Goal: Answer question/provide support: Answer question/provide support

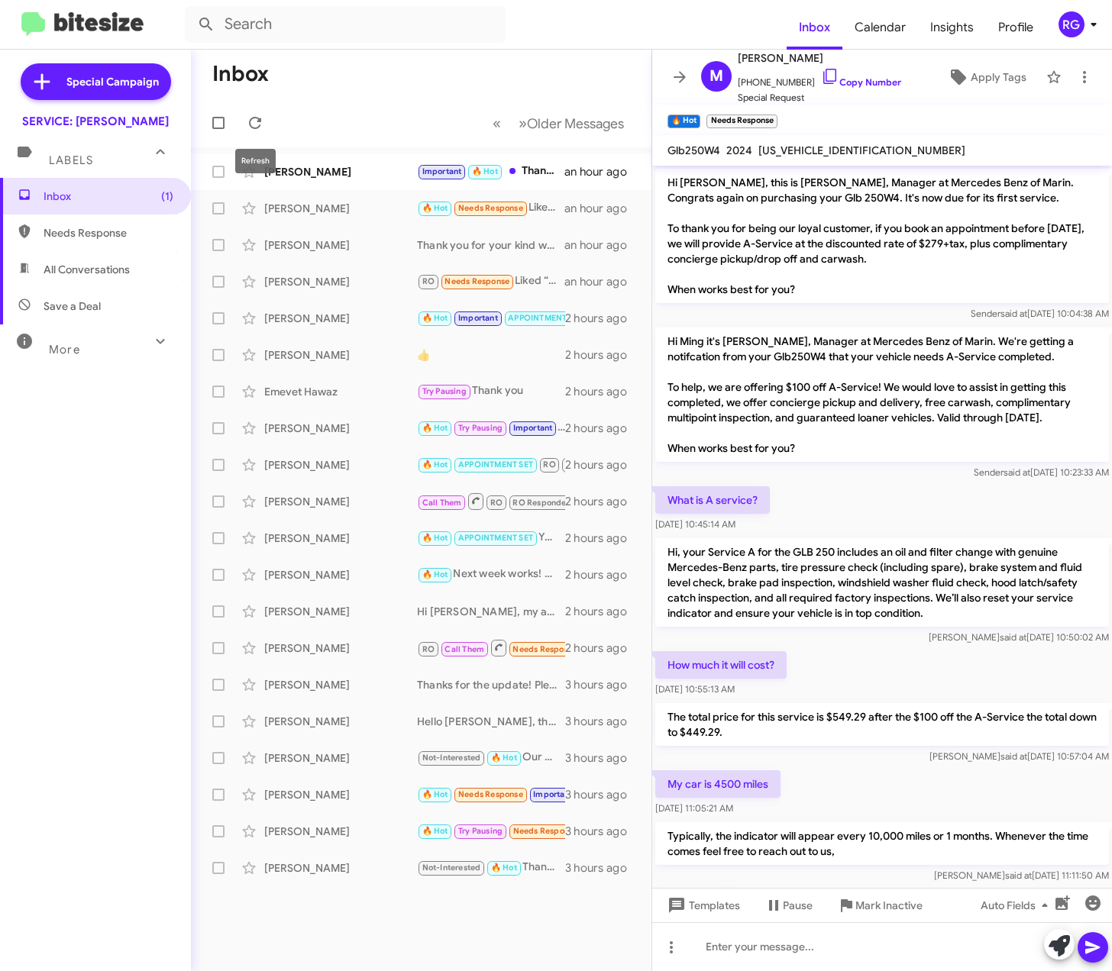
scroll to position [461, 0]
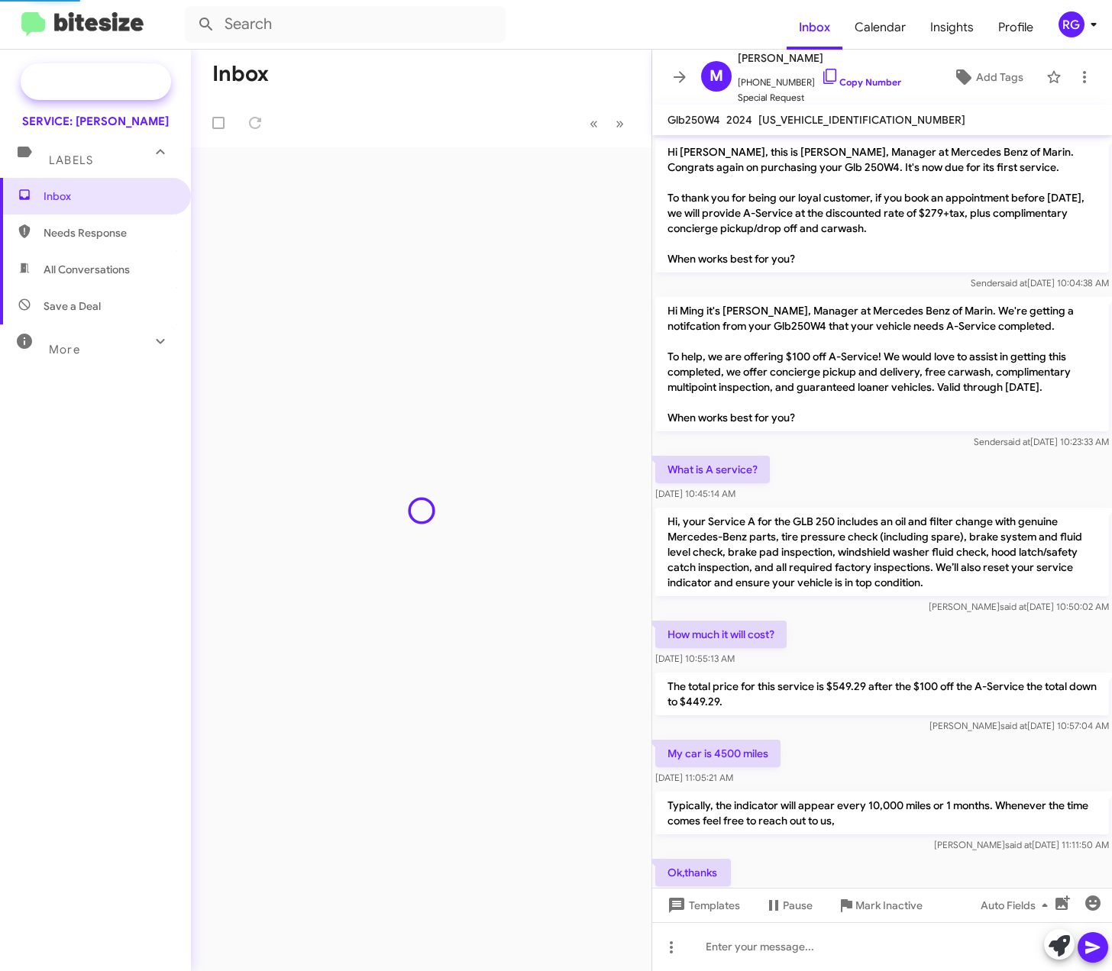
scroll to position [398, 0]
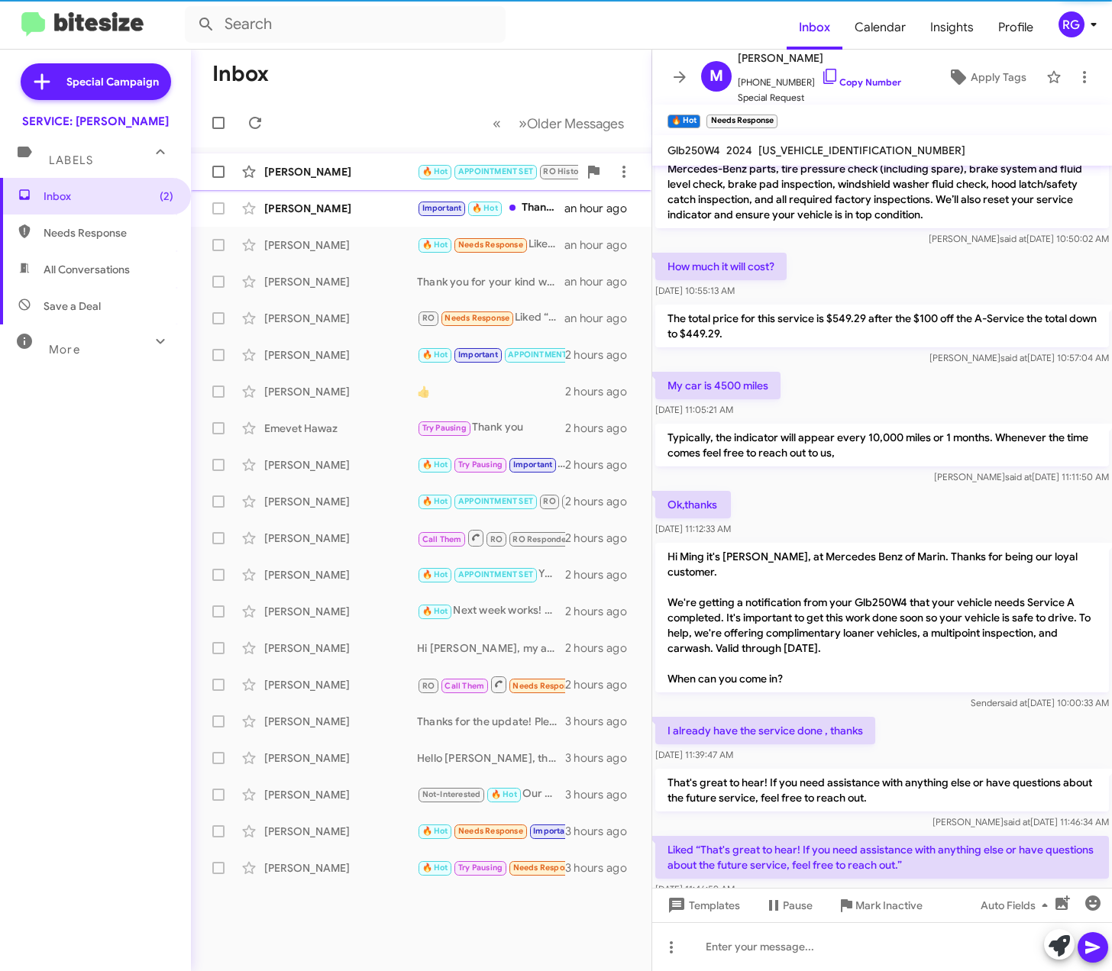
click at [359, 181] on div "Nobuoki Nogami 🔥 Hot APPOINTMENT SET RO Historic RO Responded Historic Needs Re…" at bounding box center [421, 171] width 436 height 31
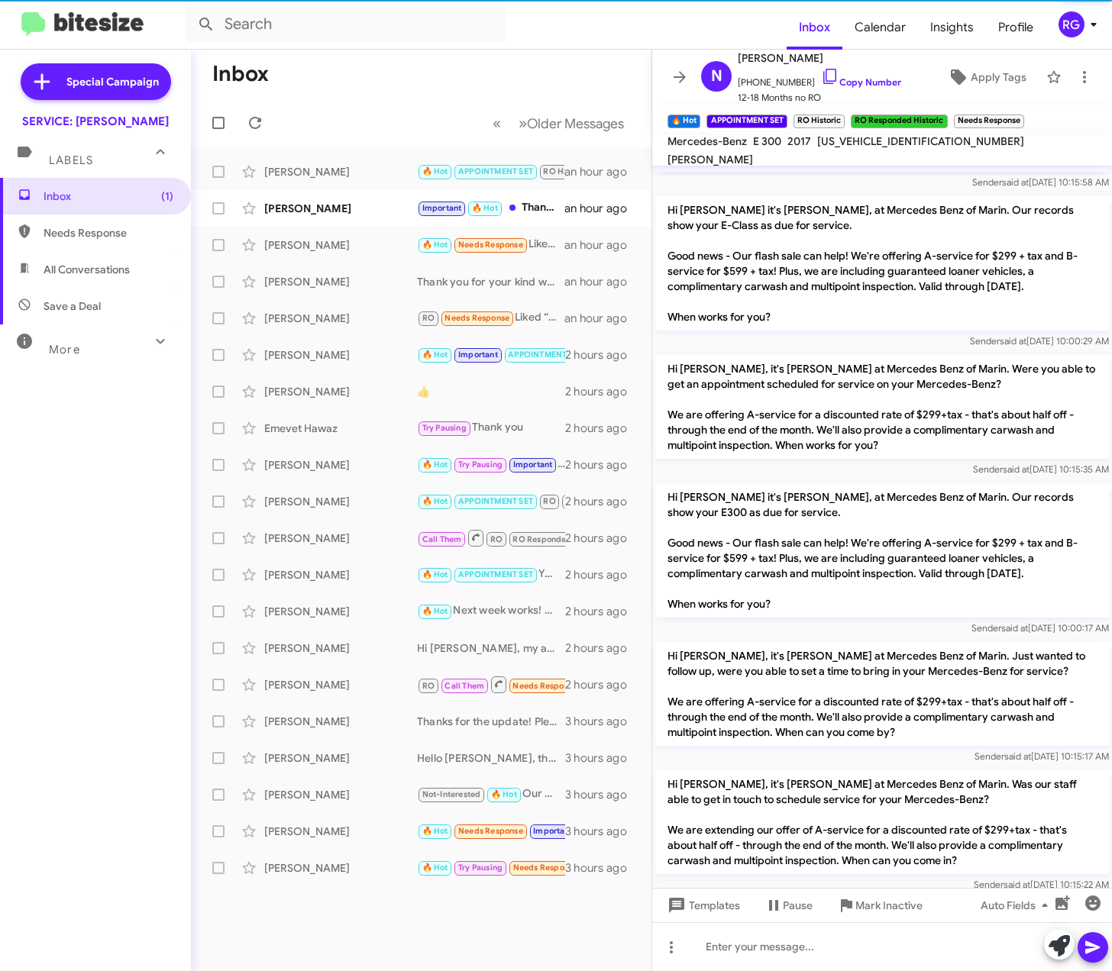
scroll to position [971, 0]
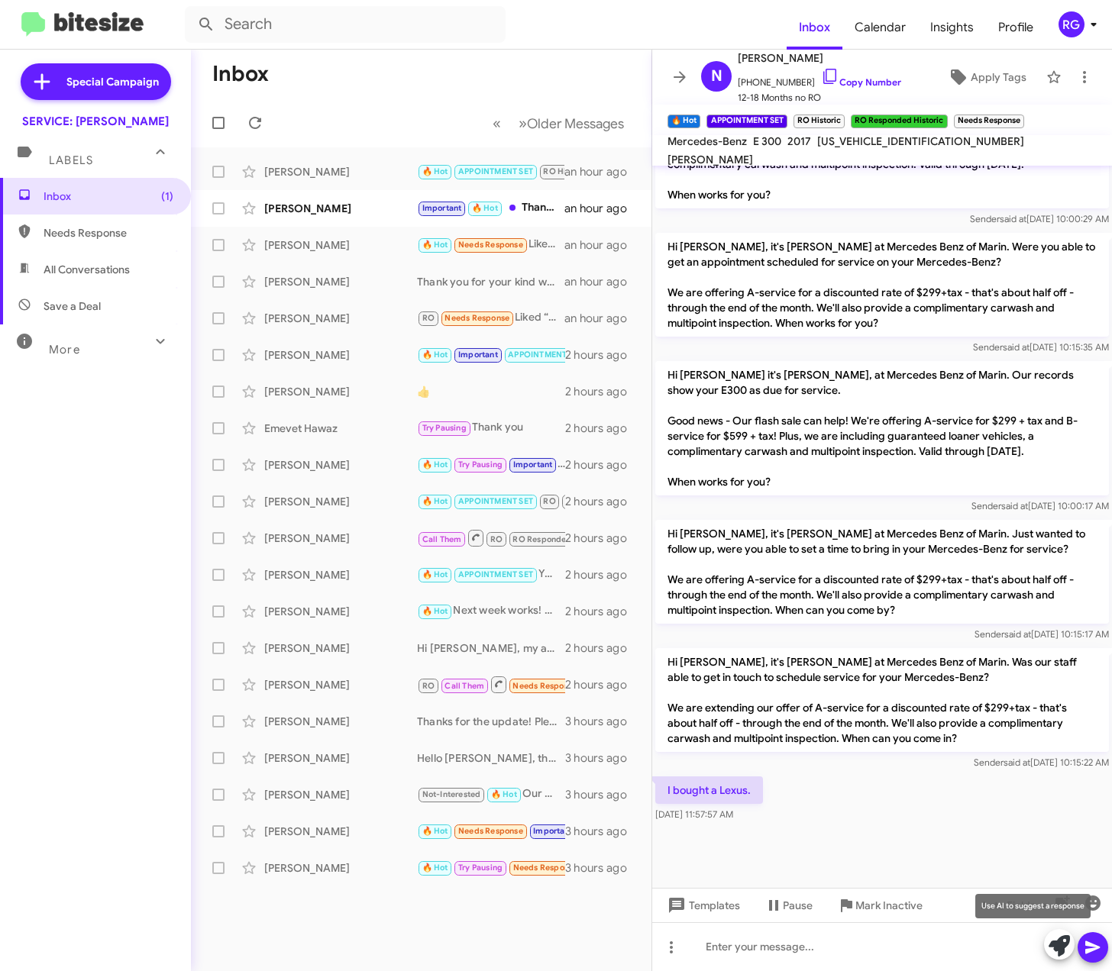
click at [1058, 953] on icon at bounding box center [1058, 945] width 21 height 21
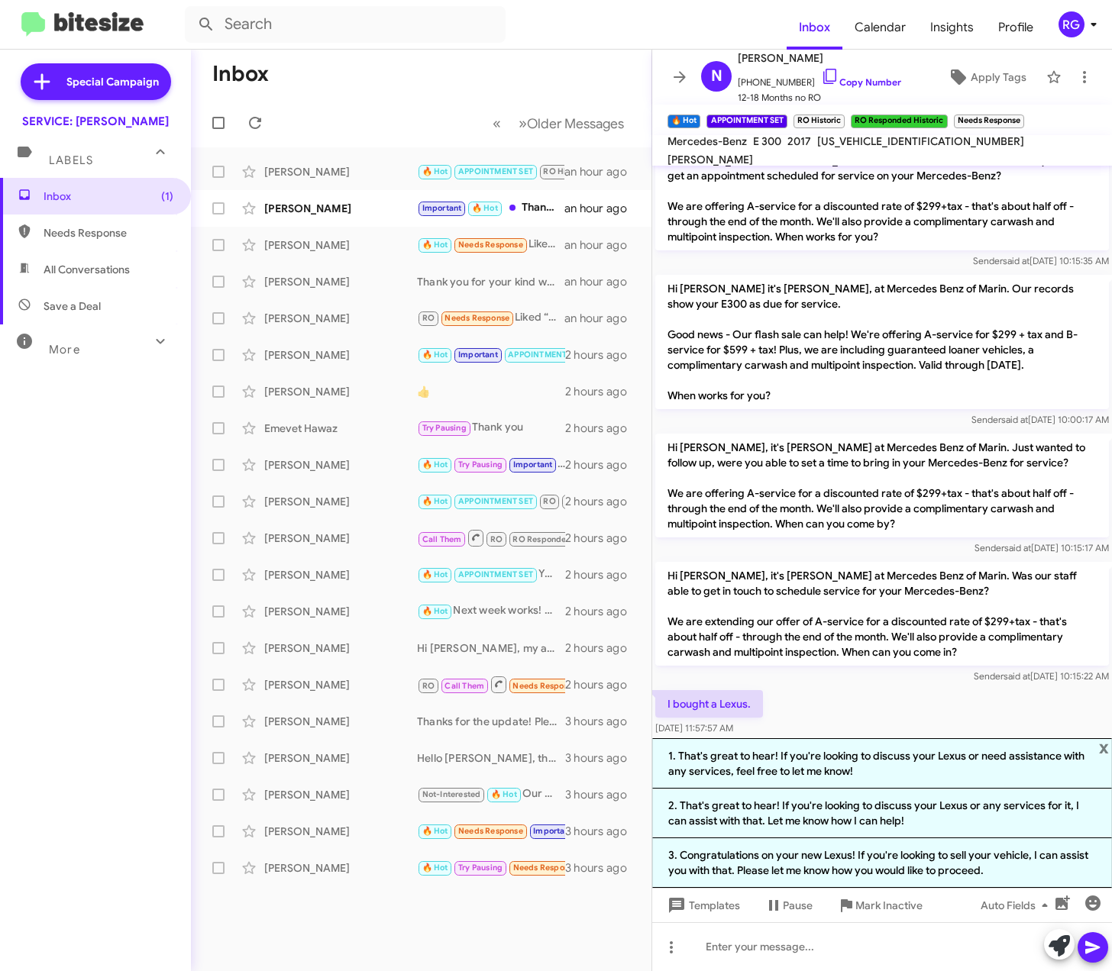
scroll to position [1121, 0]
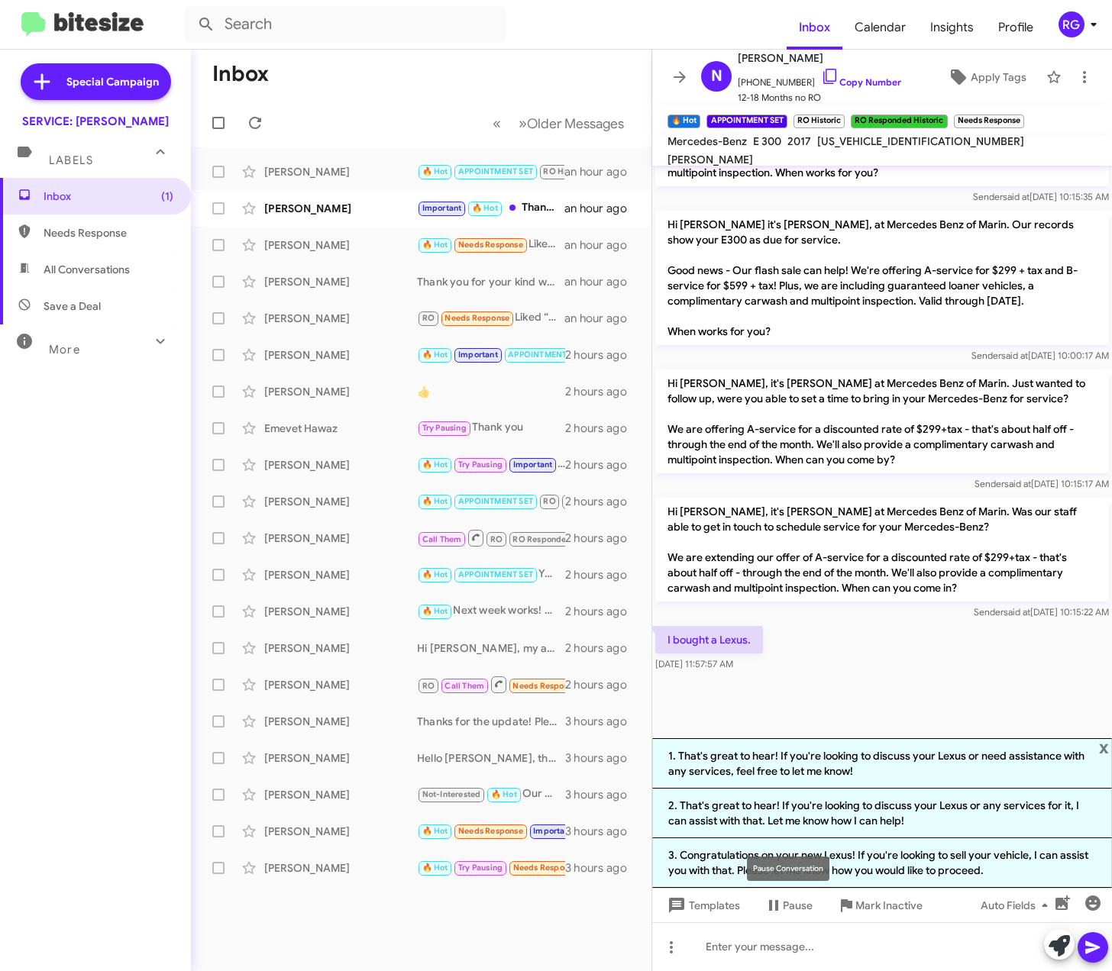
click at [822, 871] on div "Pause Conversation" at bounding box center [788, 869] width 82 height 24
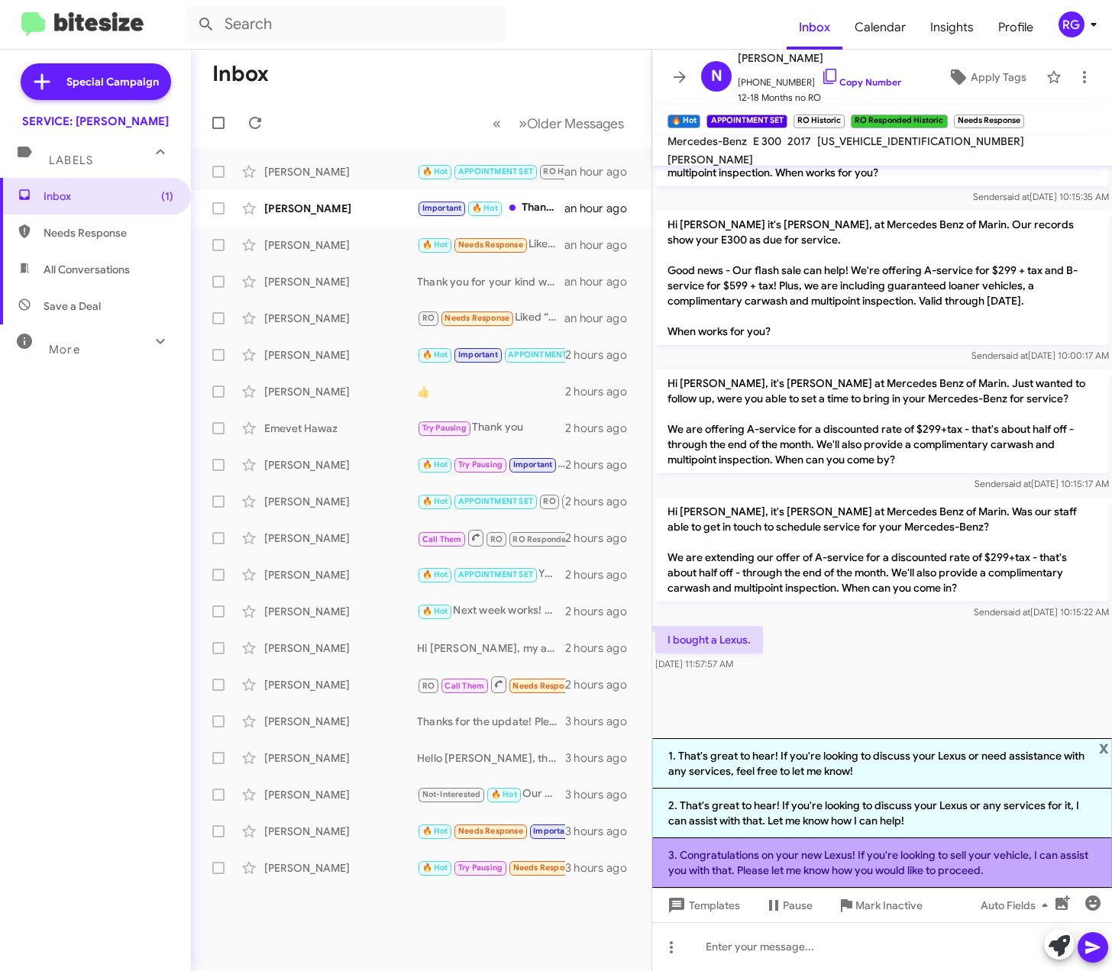
click at [863, 856] on li "3. Congratulations on your new Lexus! If you're looking to sell your vehicle, I…" at bounding box center [882, 863] width 460 height 50
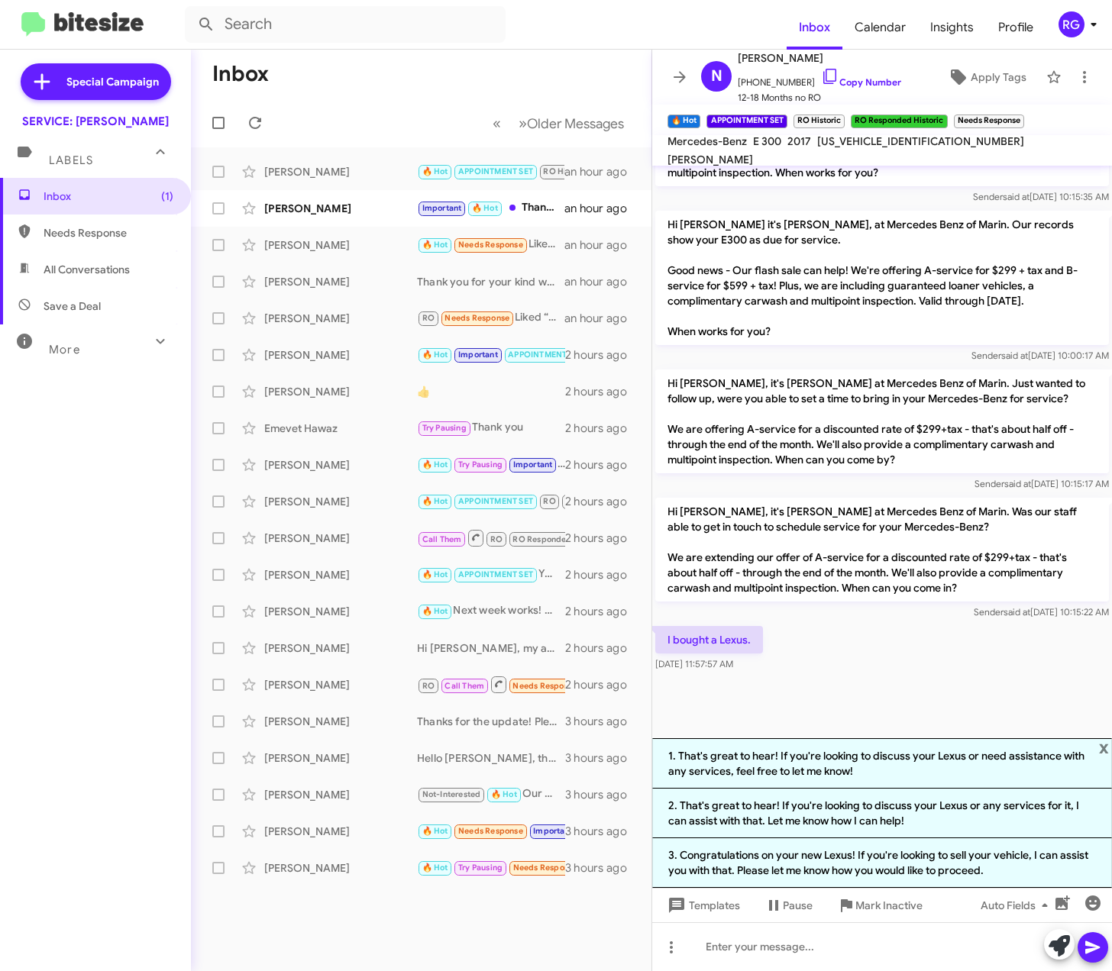
scroll to position [1002, 0]
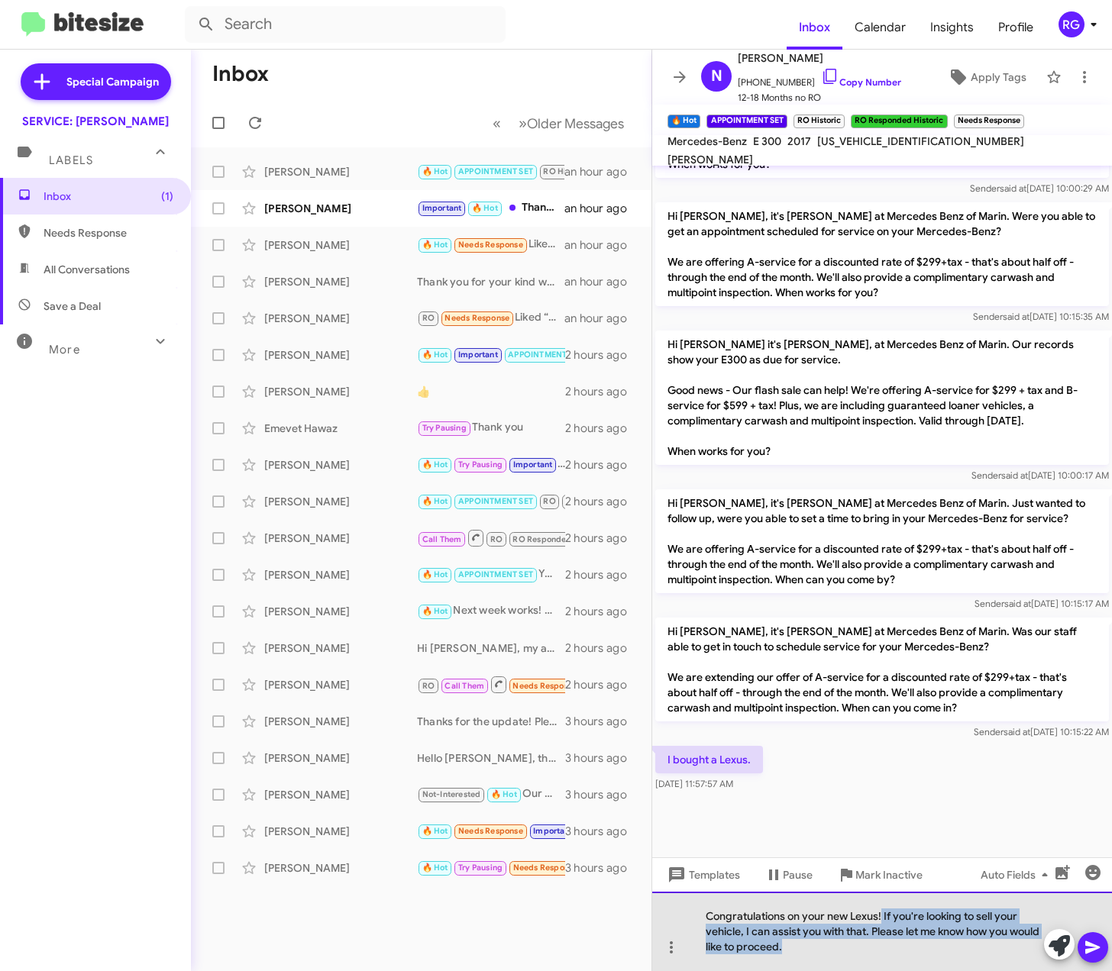
drag, startPoint x: 844, startPoint y: 950, endPoint x: 882, endPoint y: 913, distance: 52.9
click at [882, 913] on div "Congratulations on your new Lexus! If you're looking to sell your vehicle, I ca…" at bounding box center [882, 931] width 460 height 79
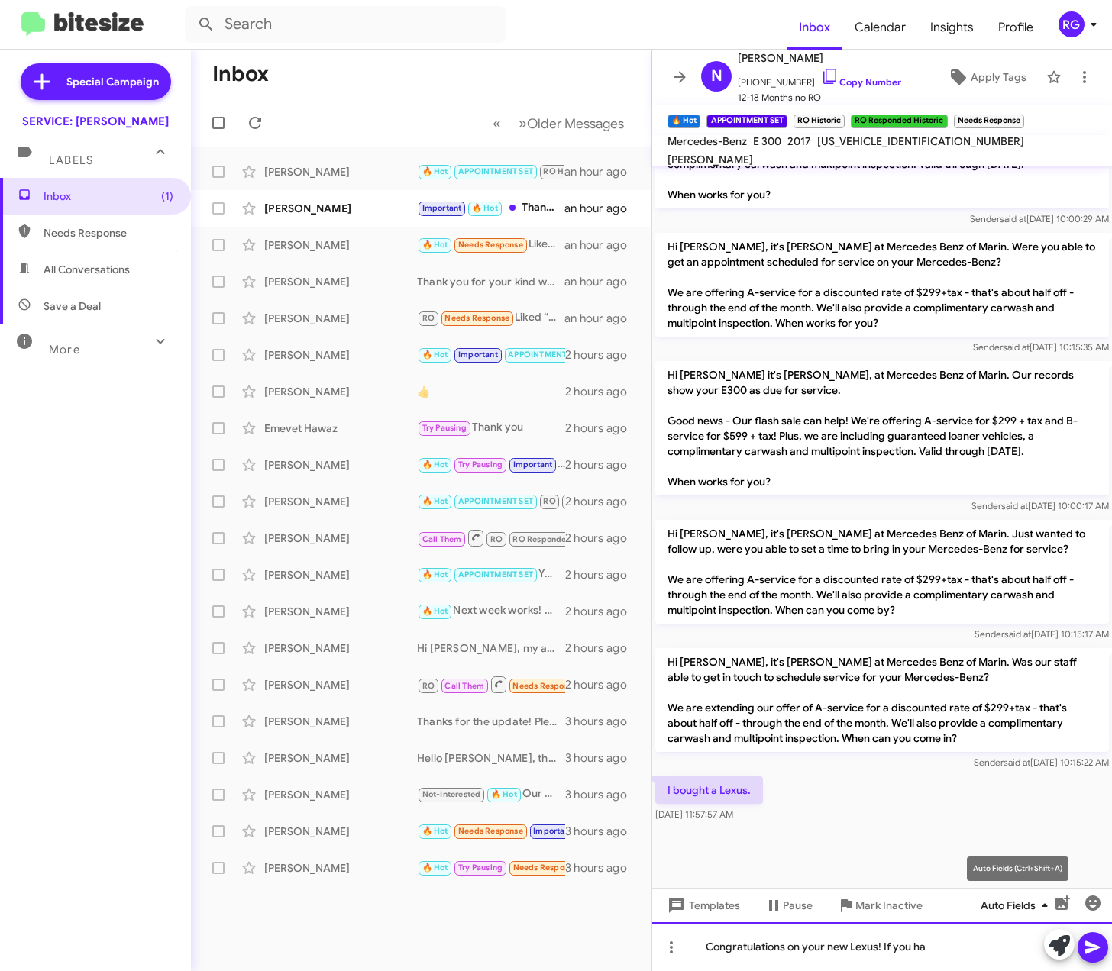
scroll to position [986, 0]
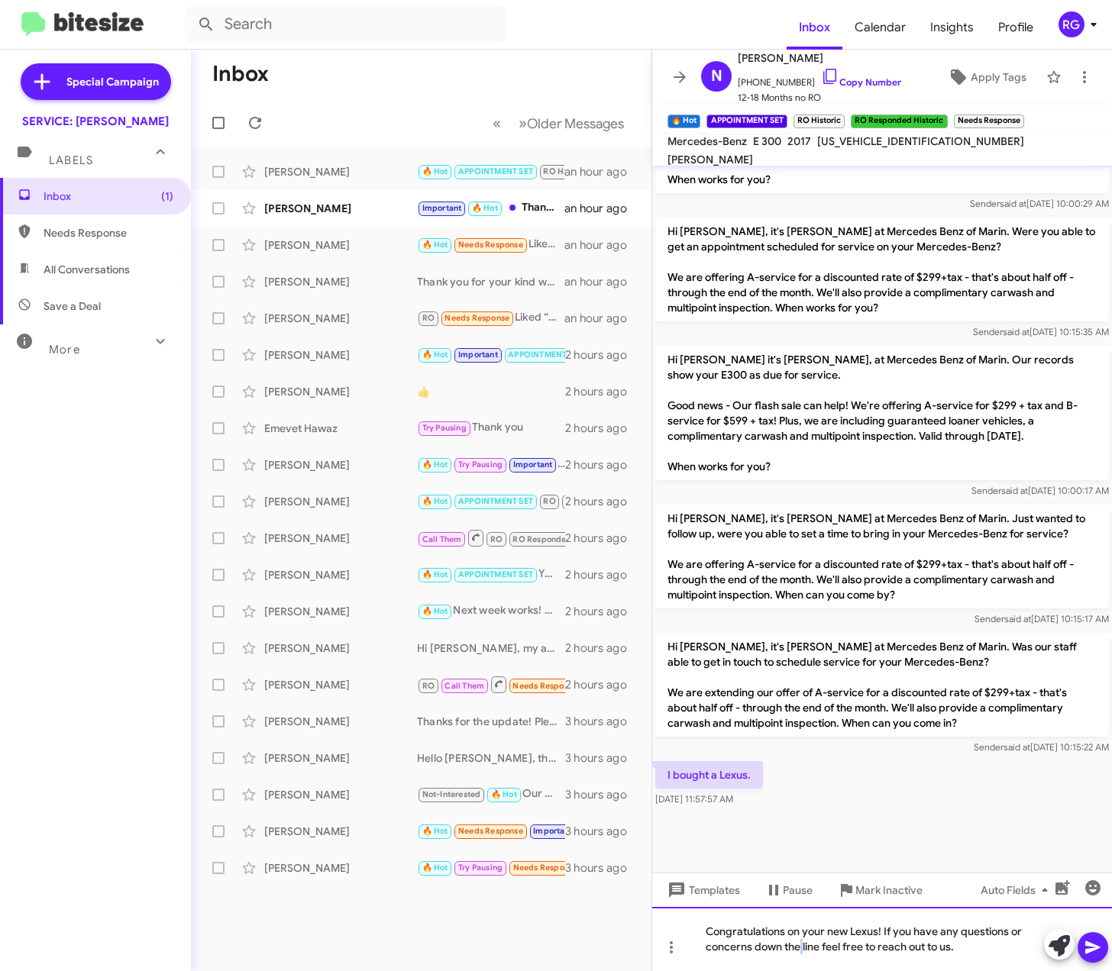
click at [806, 947] on div "Congratulations on your new Lexus! If you have any questions or concerns down t…" at bounding box center [882, 939] width 460 height 64
click at [1082, 947] on button at bounding box center [1092, 947] width 31 height 31
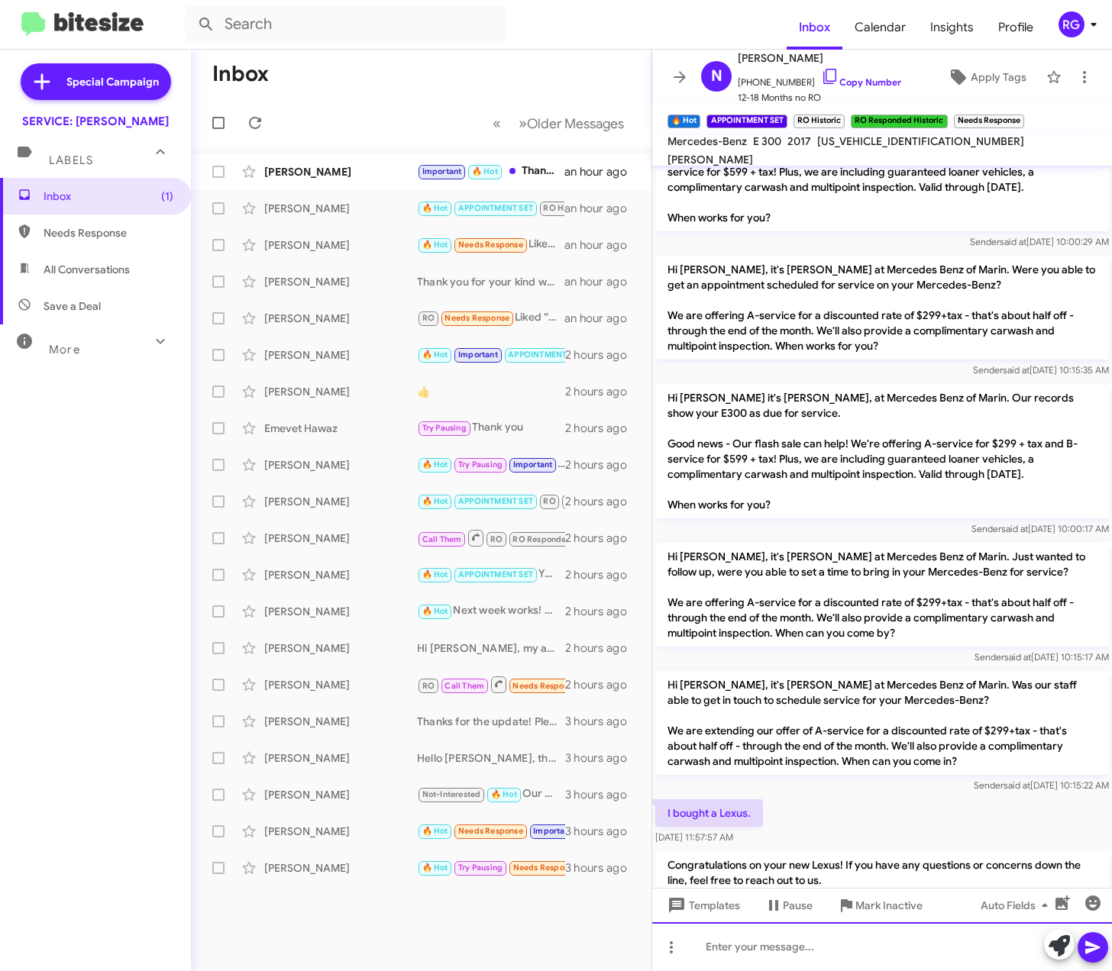
scroll to position [1042, 0]
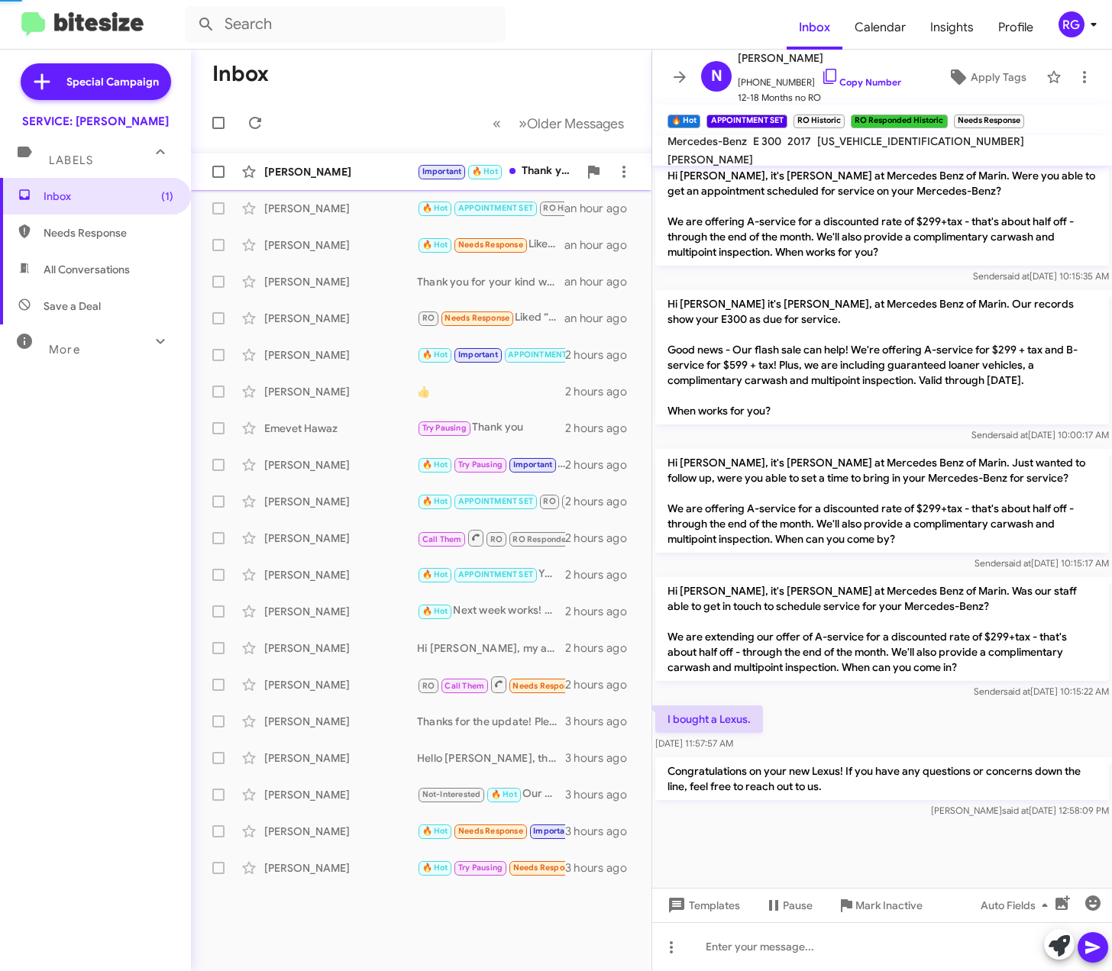
click at [373, 178] on div "Michael Furry" at bounding box center [340, 171] width 153 height 15
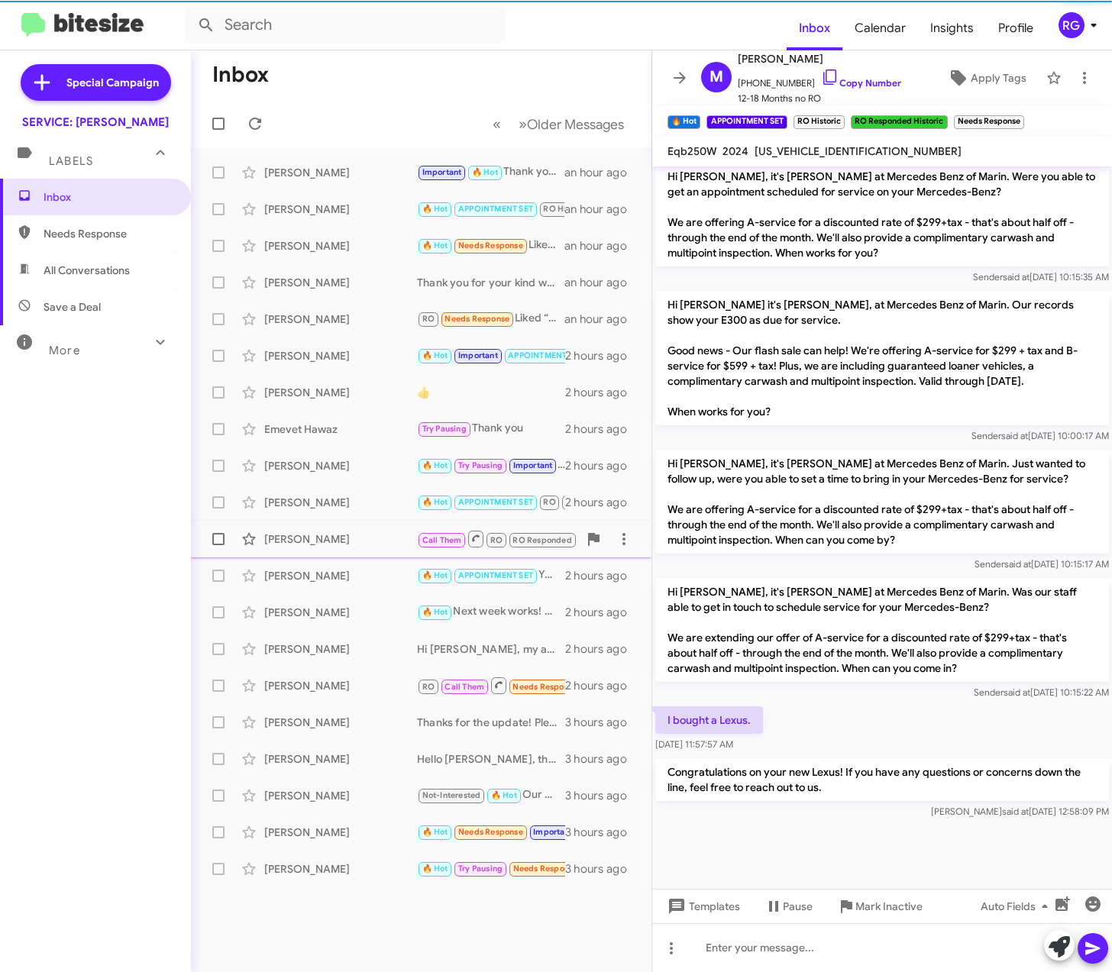
scroll to position [89, 0]
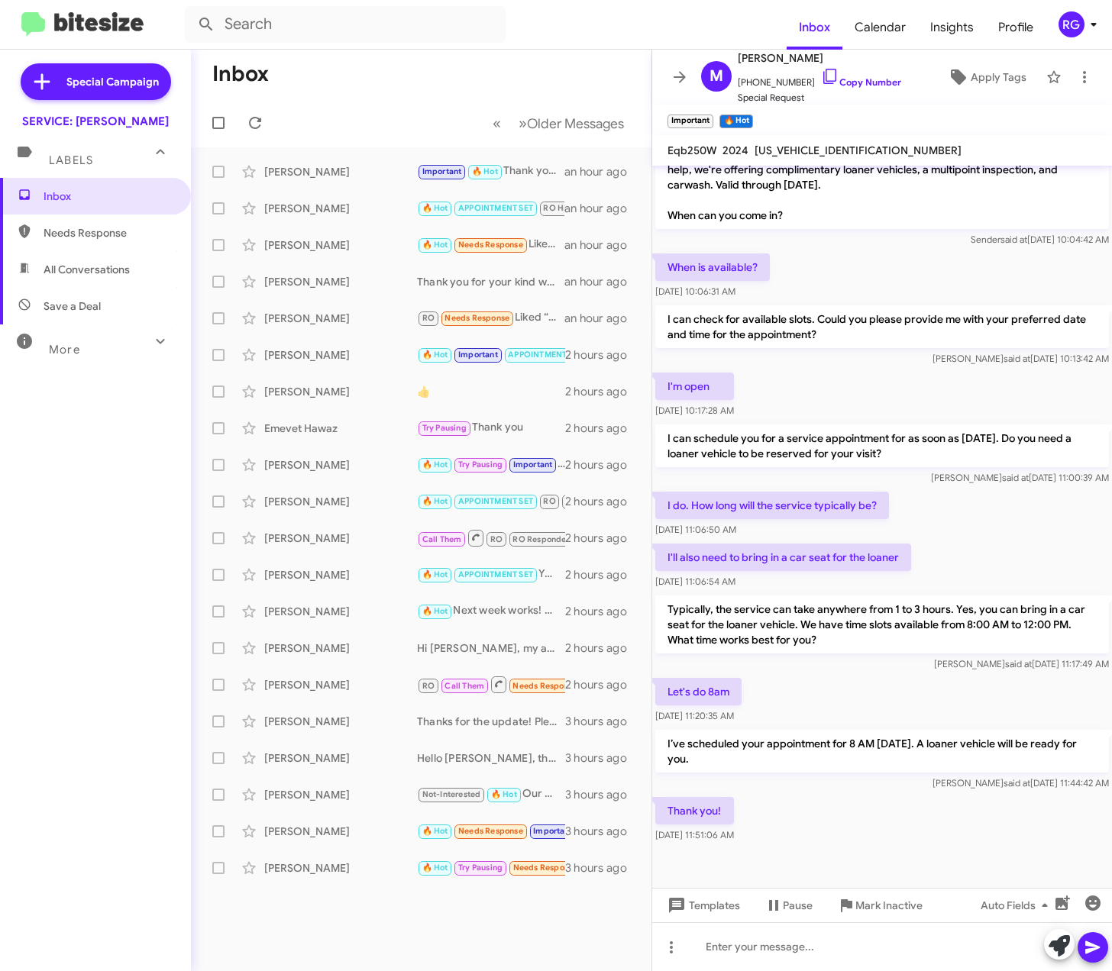
click at [835, 144] on span "W1N9M0CB3RN099575" at bounding box center [857, 151] width 207 height 14
click at [826, 142] on div "W1N9M0CB3RN099575" at bounding box center [857, 150] width 213 height 18
click at [825, 144] on span "W1N9M0CB3RN099575" at bounding box center [857, 151] width 207 height 14
copy span "W1N9M0CB3RN099575"
drag, startPoint x: 728, startPoint y: 688, endPoint x: 745, endPoint y: 705, distance: 24.8
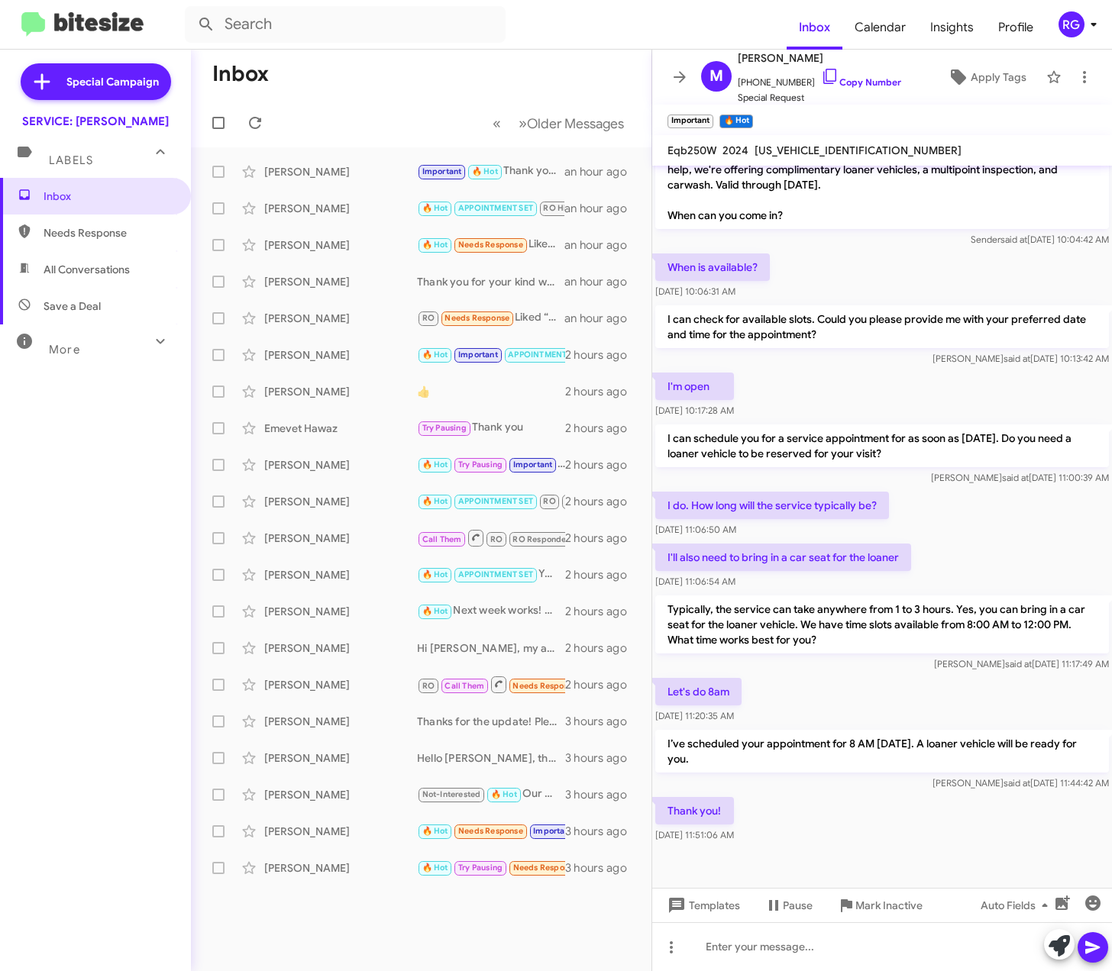
click at [728, 689] on p "Let's do 8am" at bounding box center [698, 691] width 86 height 27
click at [991, 76] on span "Apply Tags" at bounding box center [998, 76] width 56 height 27
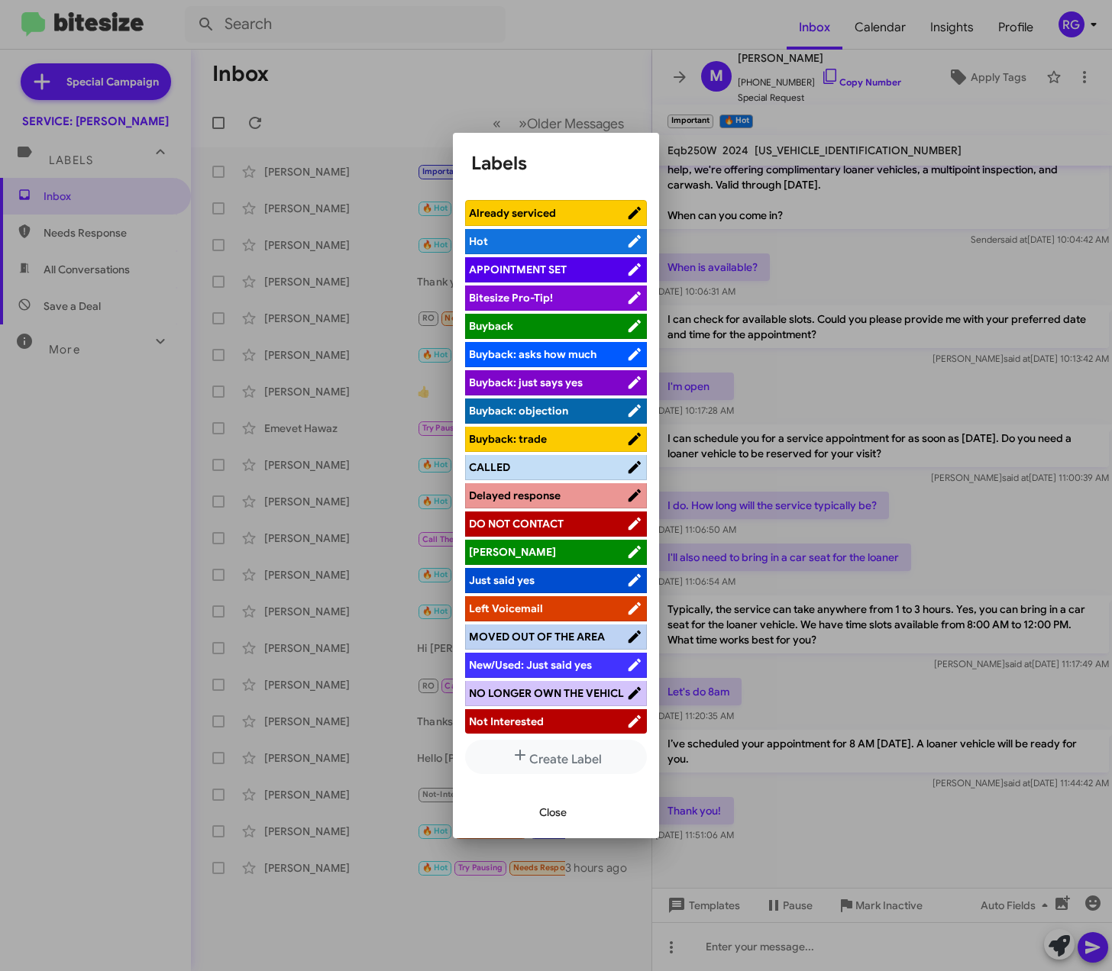
drag, startPoint x: 574, startPoint y: 260, endPoint x: 585, endPoint y: 286, distance: 28.1
click at [576, 260] on li "APPOINTMENT SET" at bounding box center [556, 269] width 182 height 25
click at [522, 269] on span "APPOINTMENT SET" at bounding box center [518, 270] width 98 height 14
click at [563, 814] on span "Close" at bounding box center [552, 812] width 27 height 27
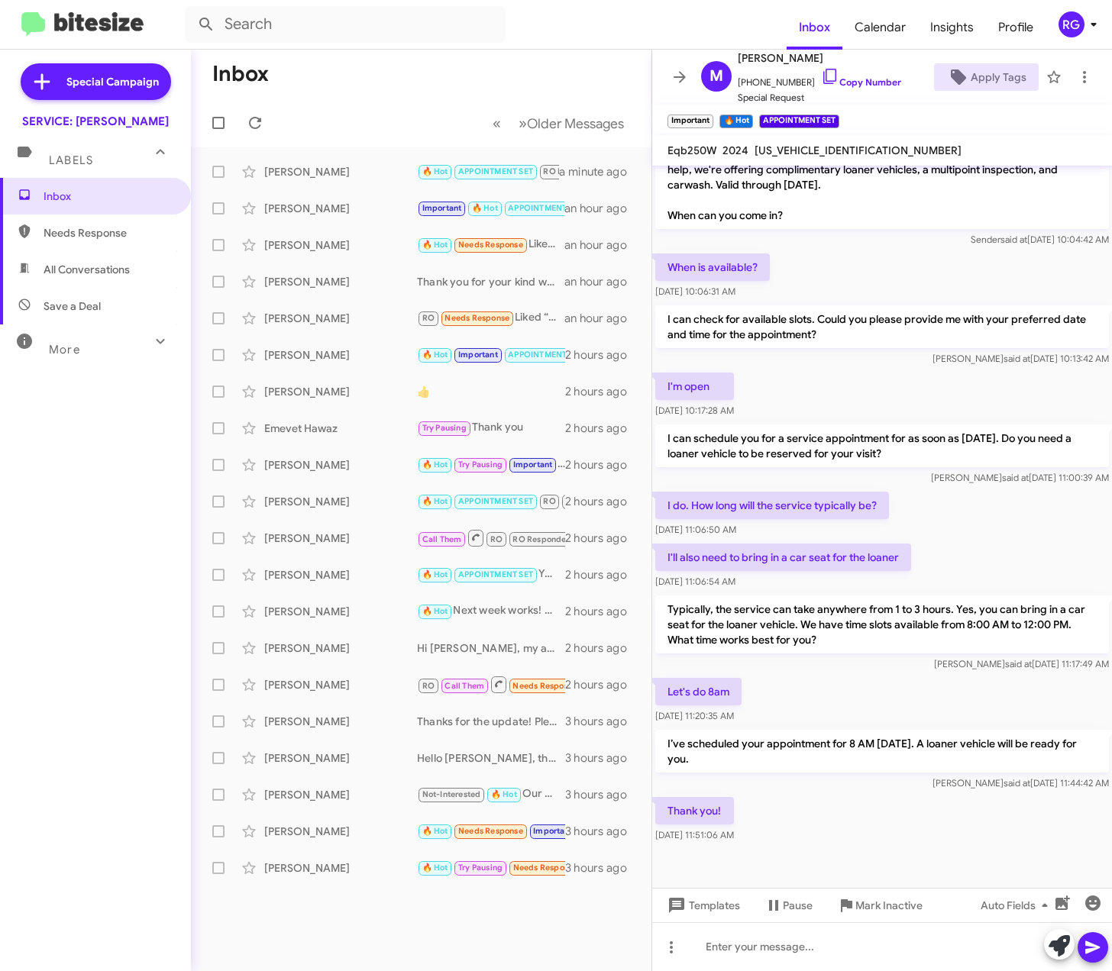
click at [813, 592] on div "Typically, the service can take anywhere from 1 to 3 hours. Yes, you can bring …" at bounding box center [882, 633] width 460 height 82
click at [932, 254] on div "When is available? Oct 15, 2025, 10:06:31 AM" at bounding box center [882, 276] width 460 height 52
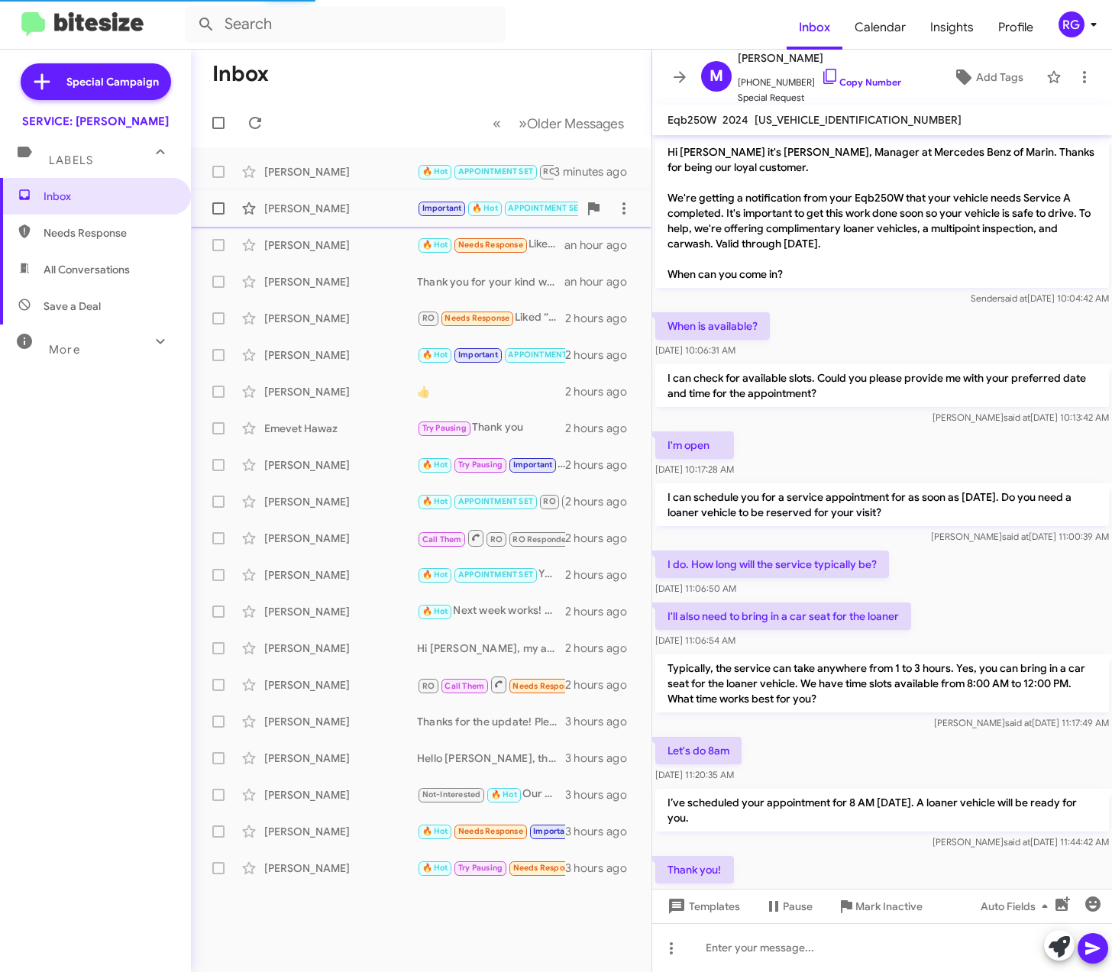
scroll to position [90, 0]
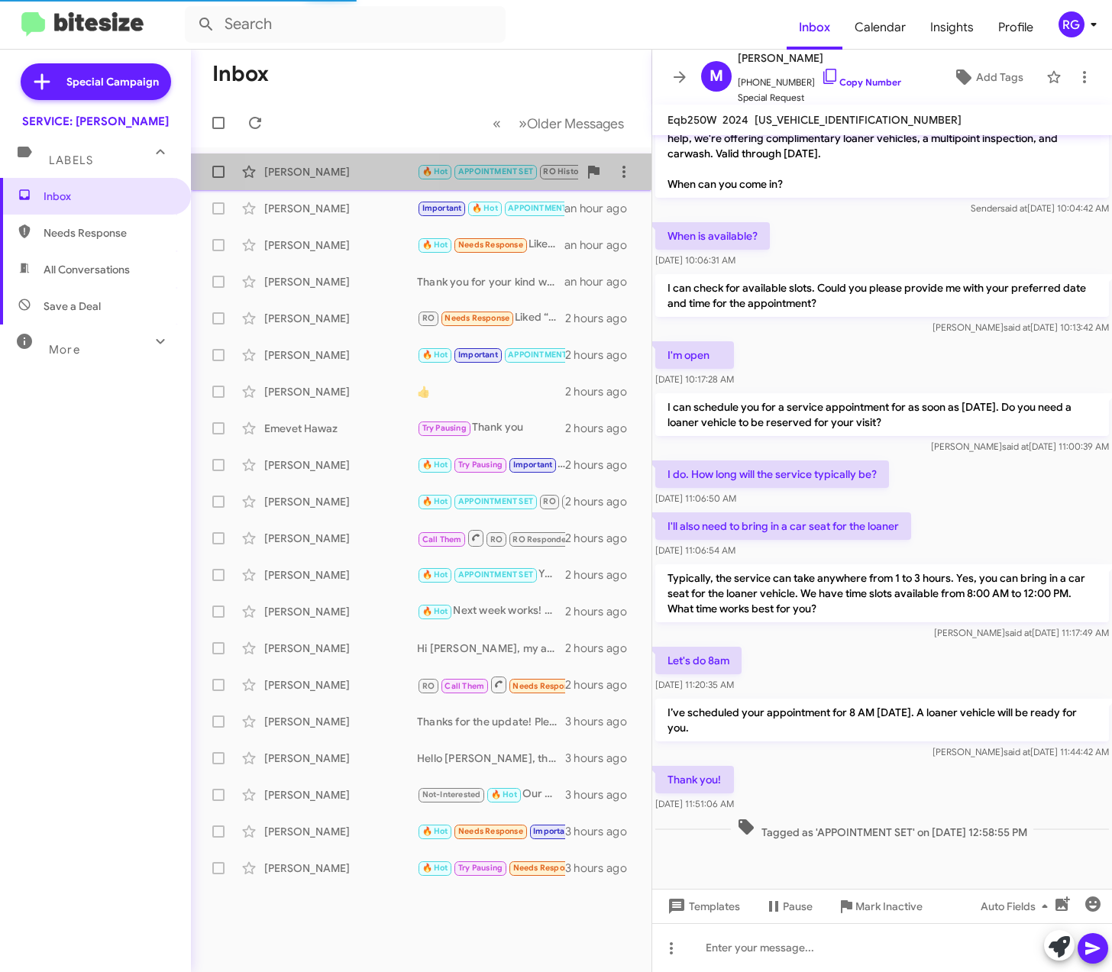
click at [352, 166] on div "[PERSON_NAME]" at bounding box center [340, 171] width 153 height 15
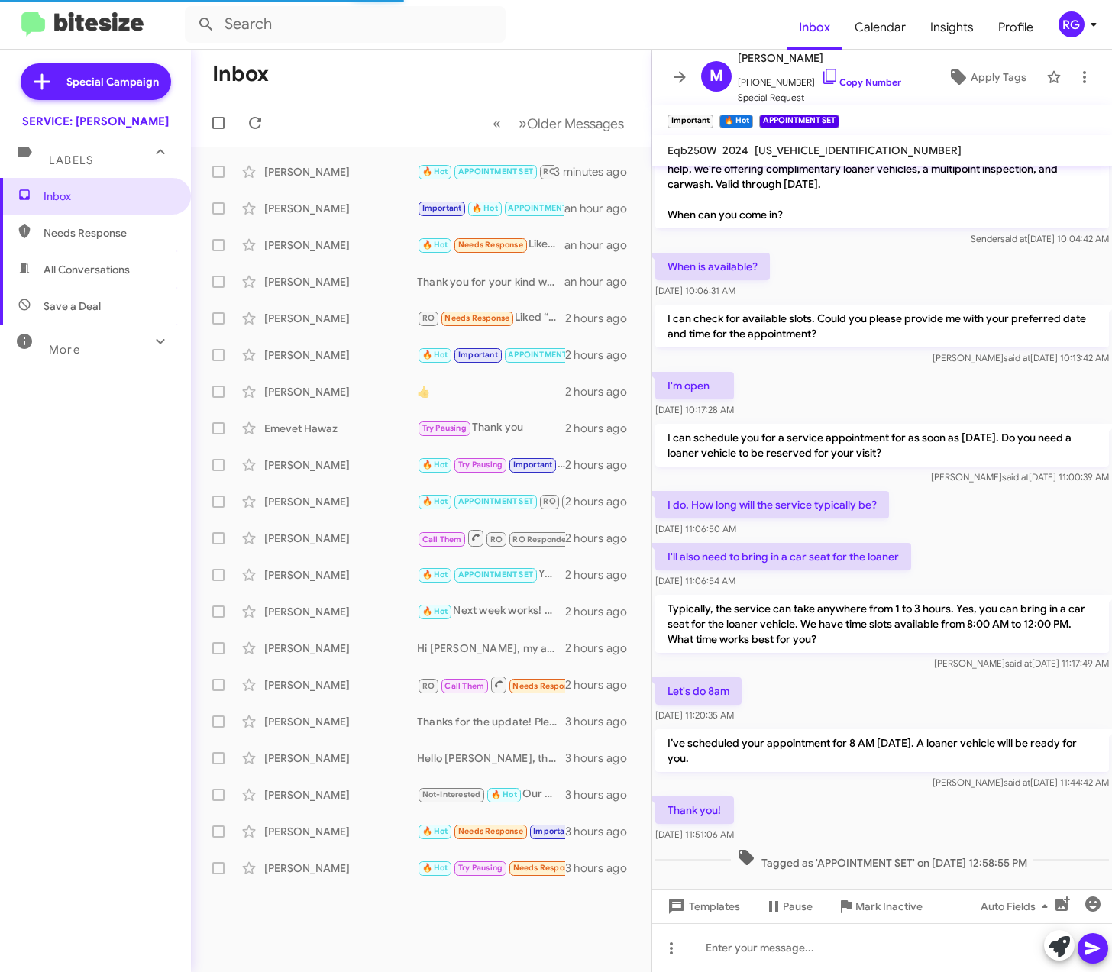
scroll to position [783, 0]
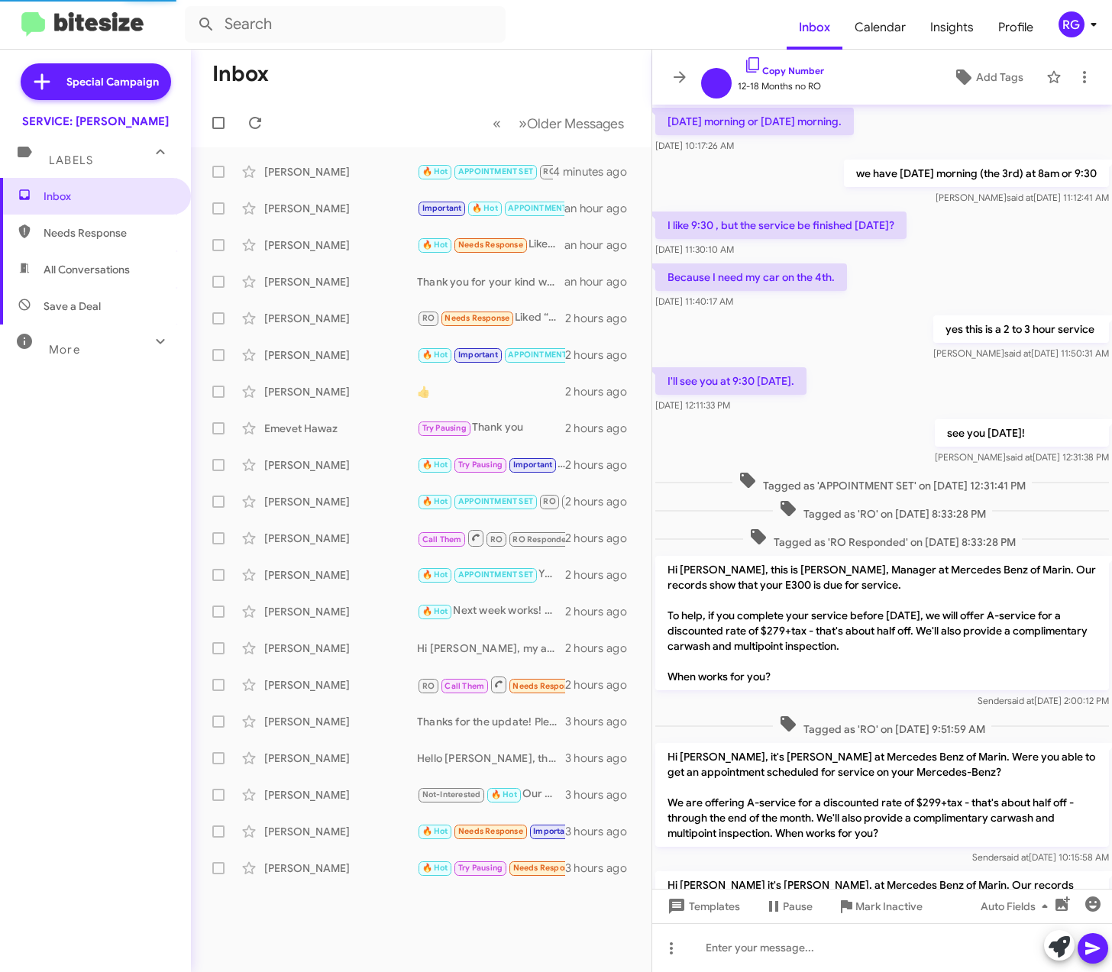
scroll to position [878, 0]
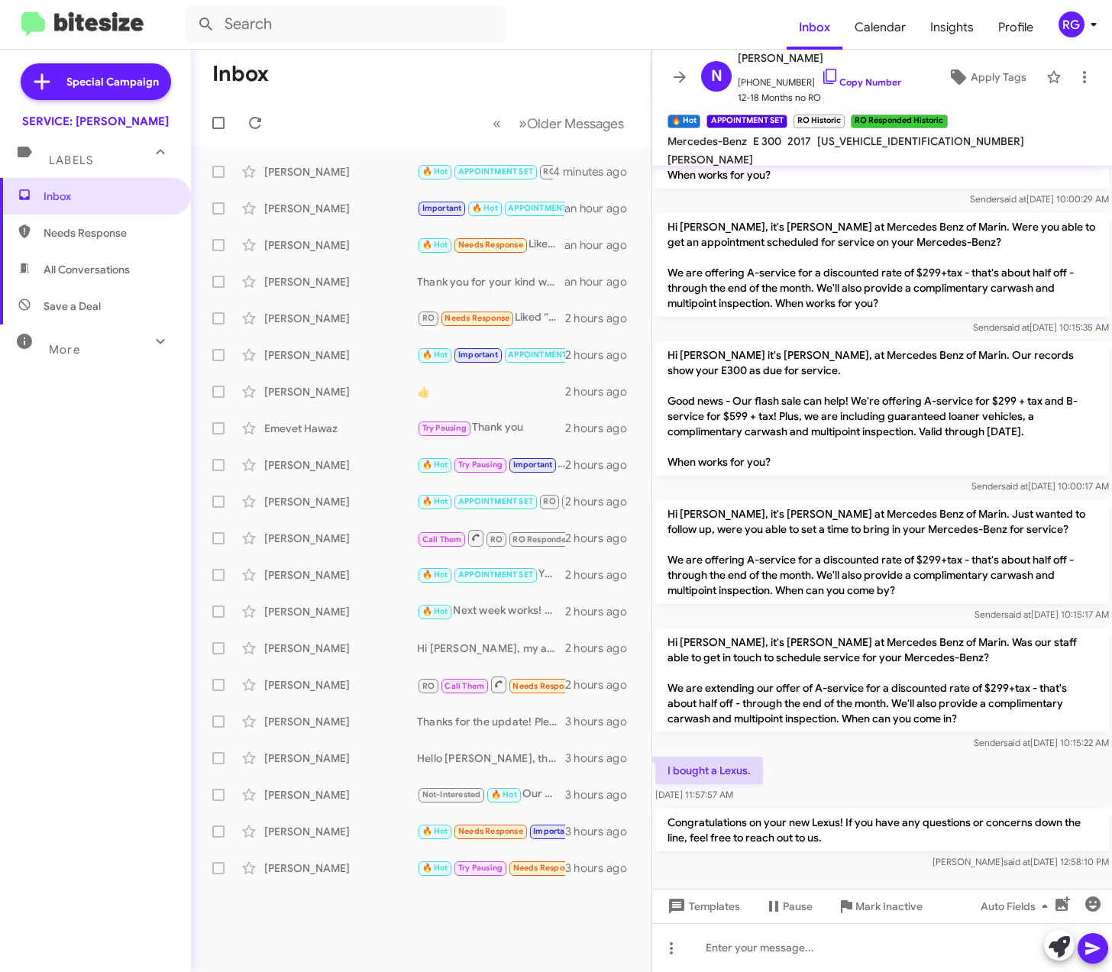
click at [130, 233] on span "Needs Response" at bounding box center [109, 232] width 130 height 15
type input "in:needs-response"
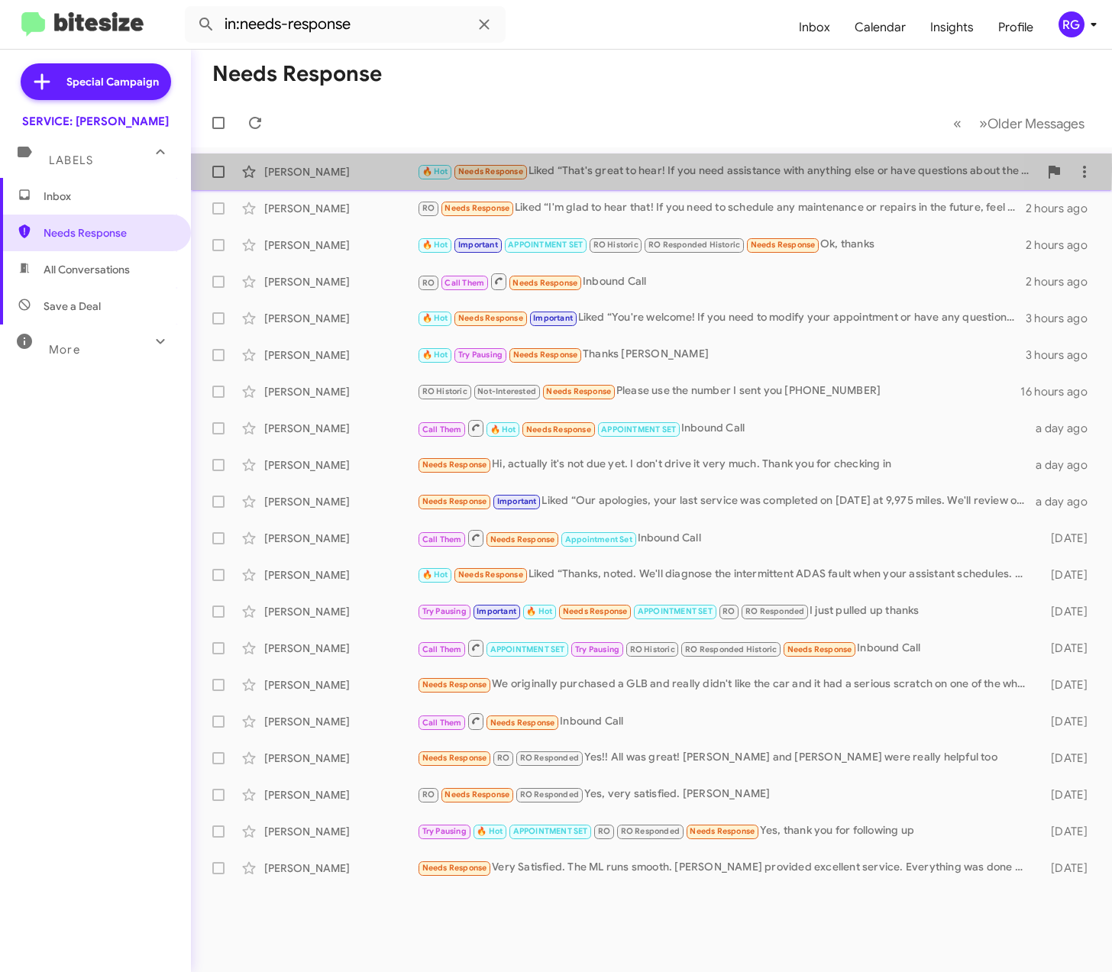
drag, startPoint x: 389, startPoint y: 169, endPoint x: 398, endPoint y: 168, distance: 10.0
click at [389, 169] on div "[PERSON_NAME]" at bounding box center [340, 171] width 153 height 15
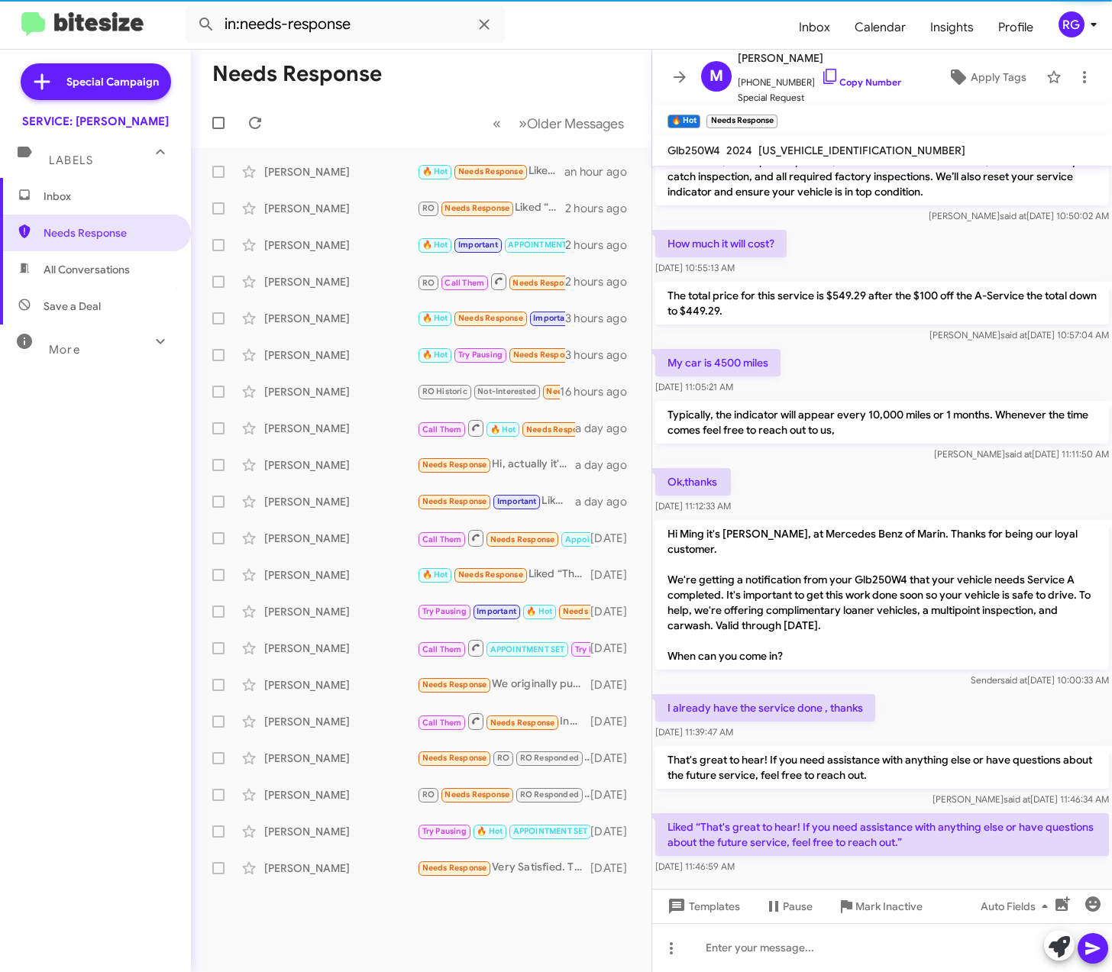
scroll to position [460, 0]
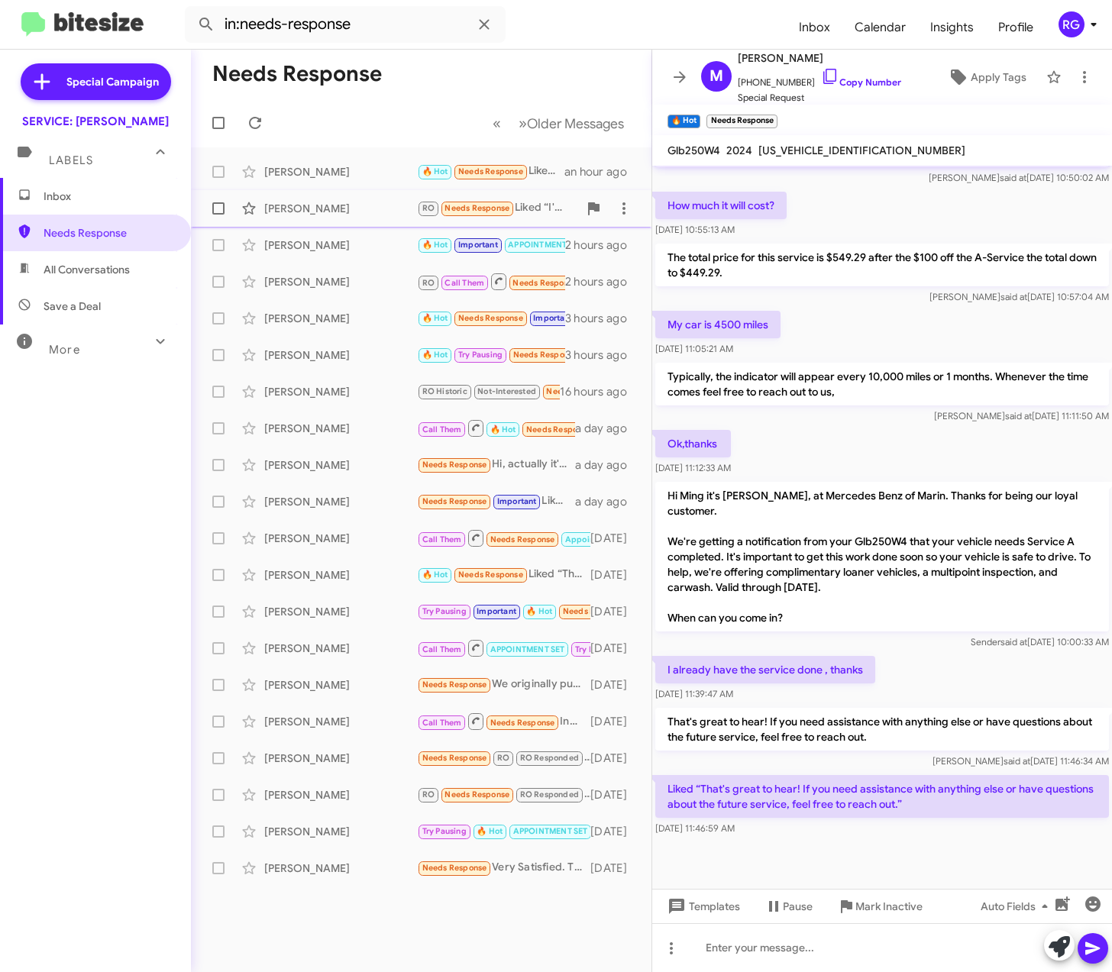
click at [440, 200] on span "RO Needs Response" at bounding box center [466, 208] width 98 height 18
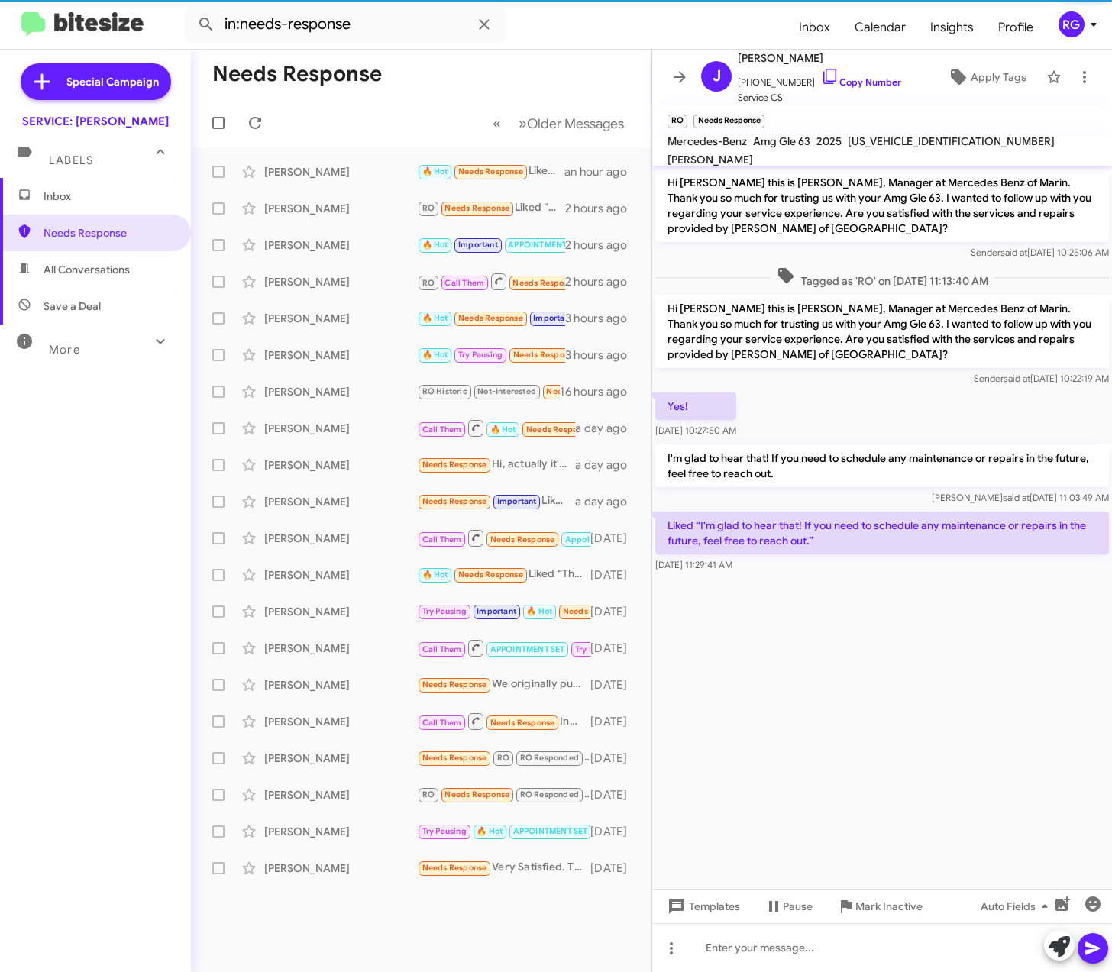
click at [882, 608] on cdk-virtual-scroll-viewport "Hi Jodie this is Omar Ibrahimi, Manager at Mercedes Benz of Marin. Thank you so…" at bounding box center [882, 527] width 460 height 723
click at [369, 254] on div "Alexander Efron 🔥 Hot Important APPOINTMENT SET RO Historic RO Responded Histor…" at bounding box center [421, 245] width 436 height 31
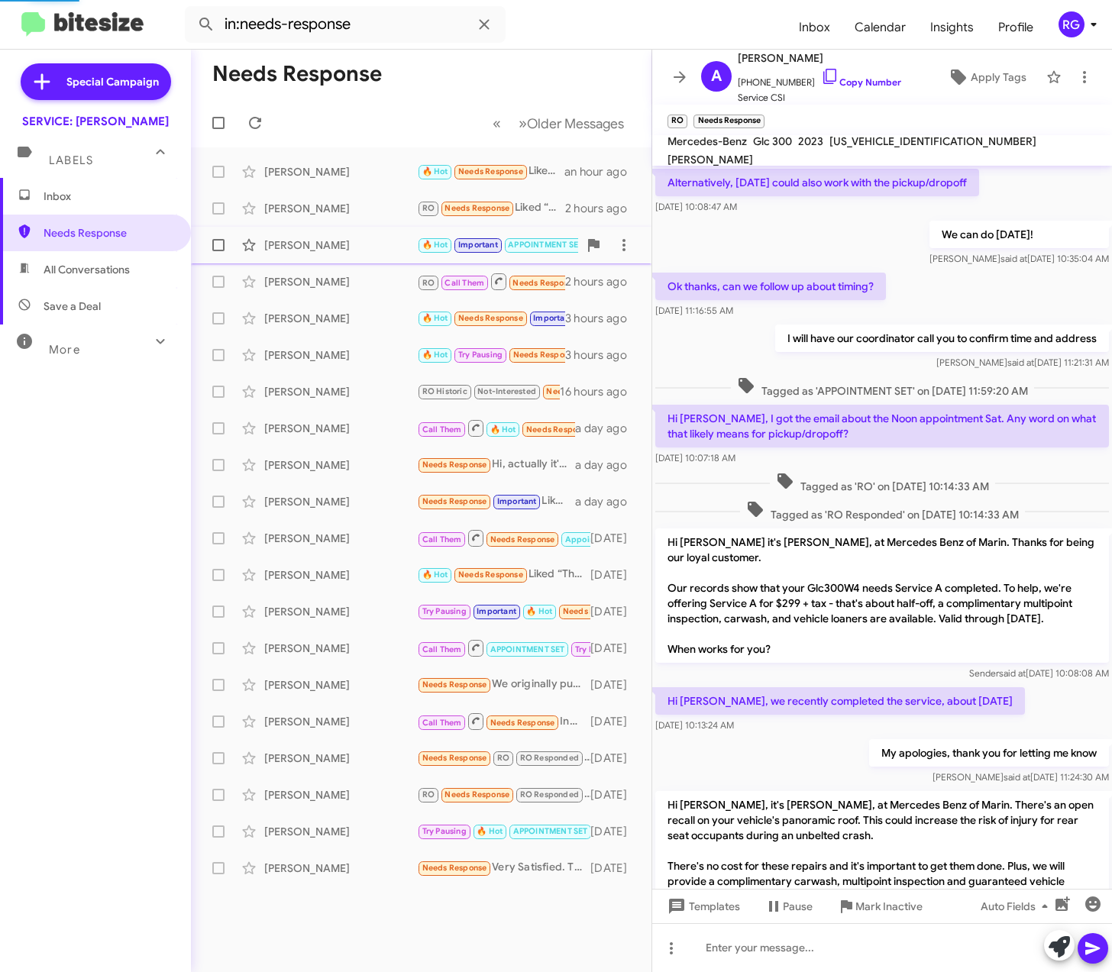
scroll to position [825, 0]
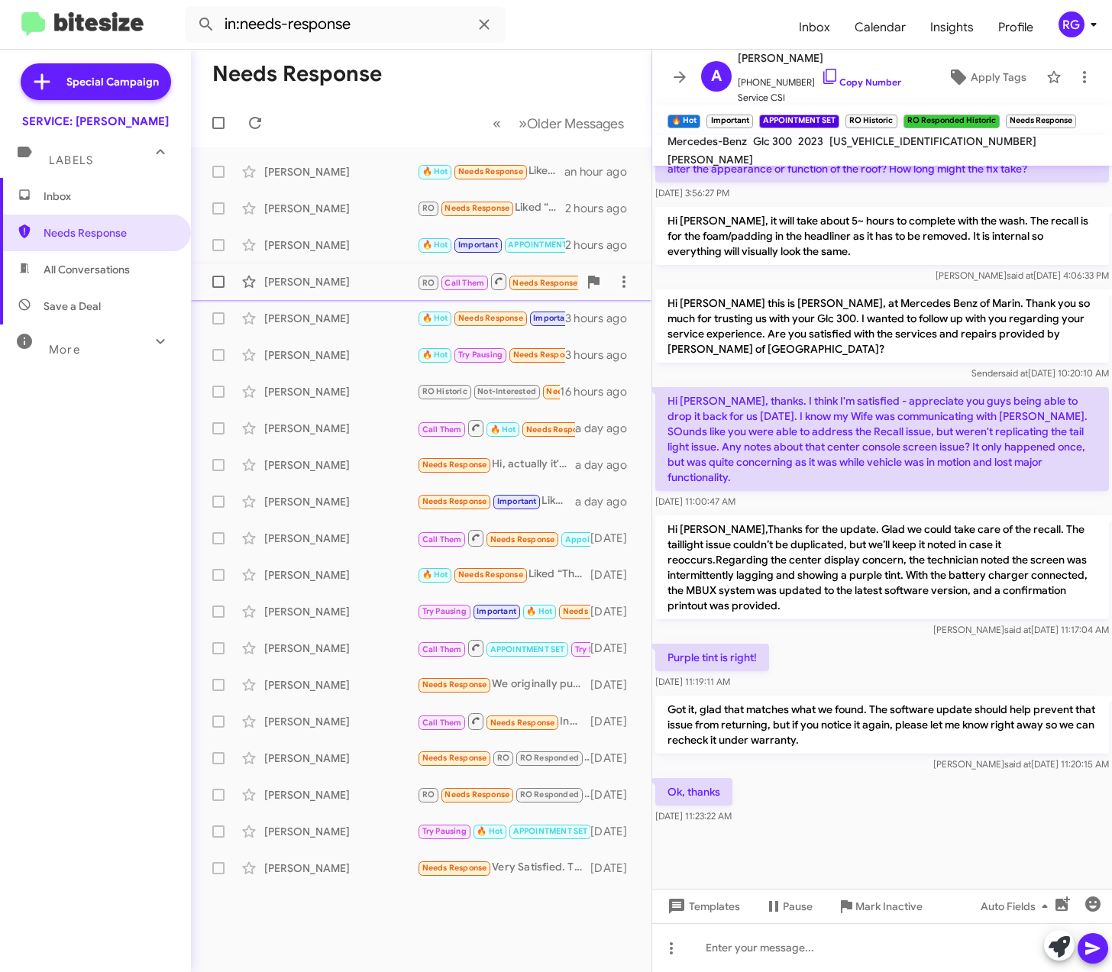
click at [364, 279] on div "[PERSON_NAME]" at bounding box center [340, 281] width 153 height 15
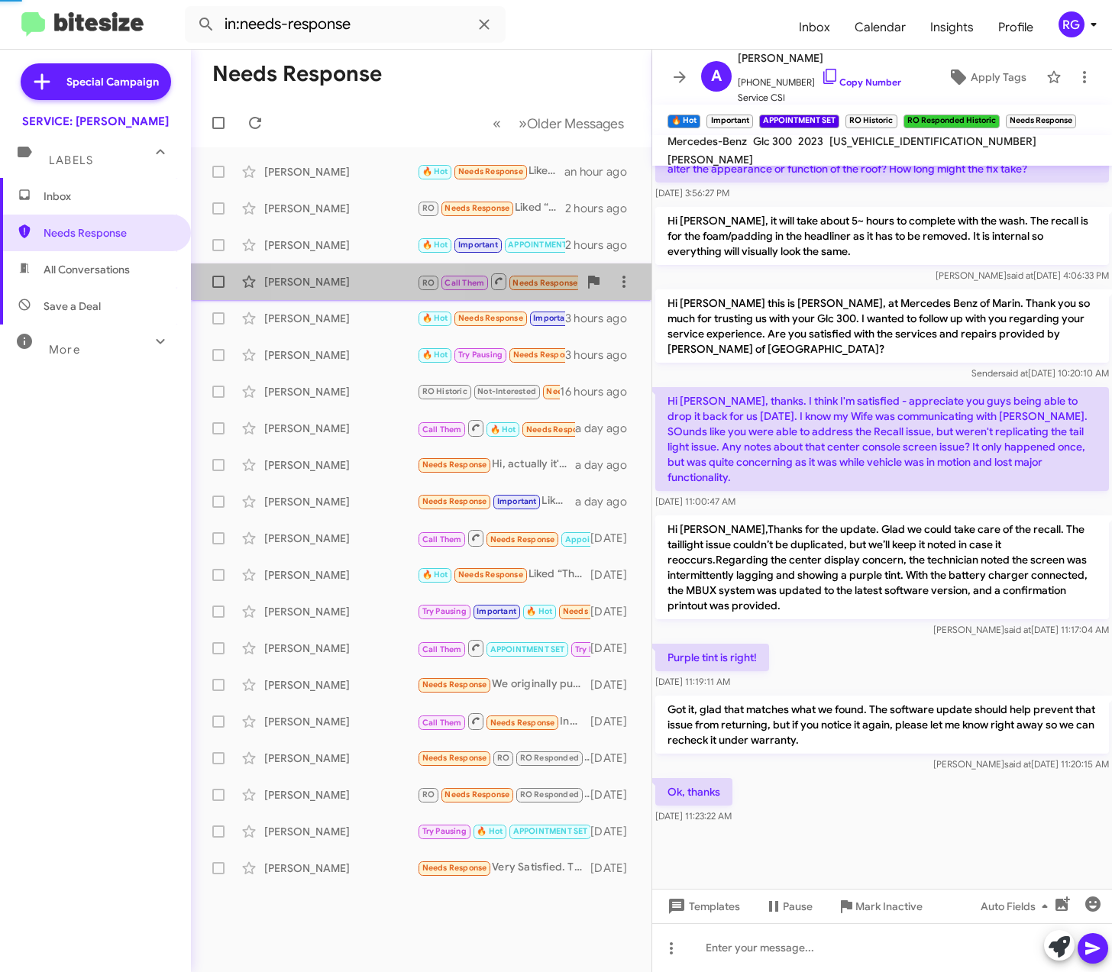
scroll to position [38, 0]
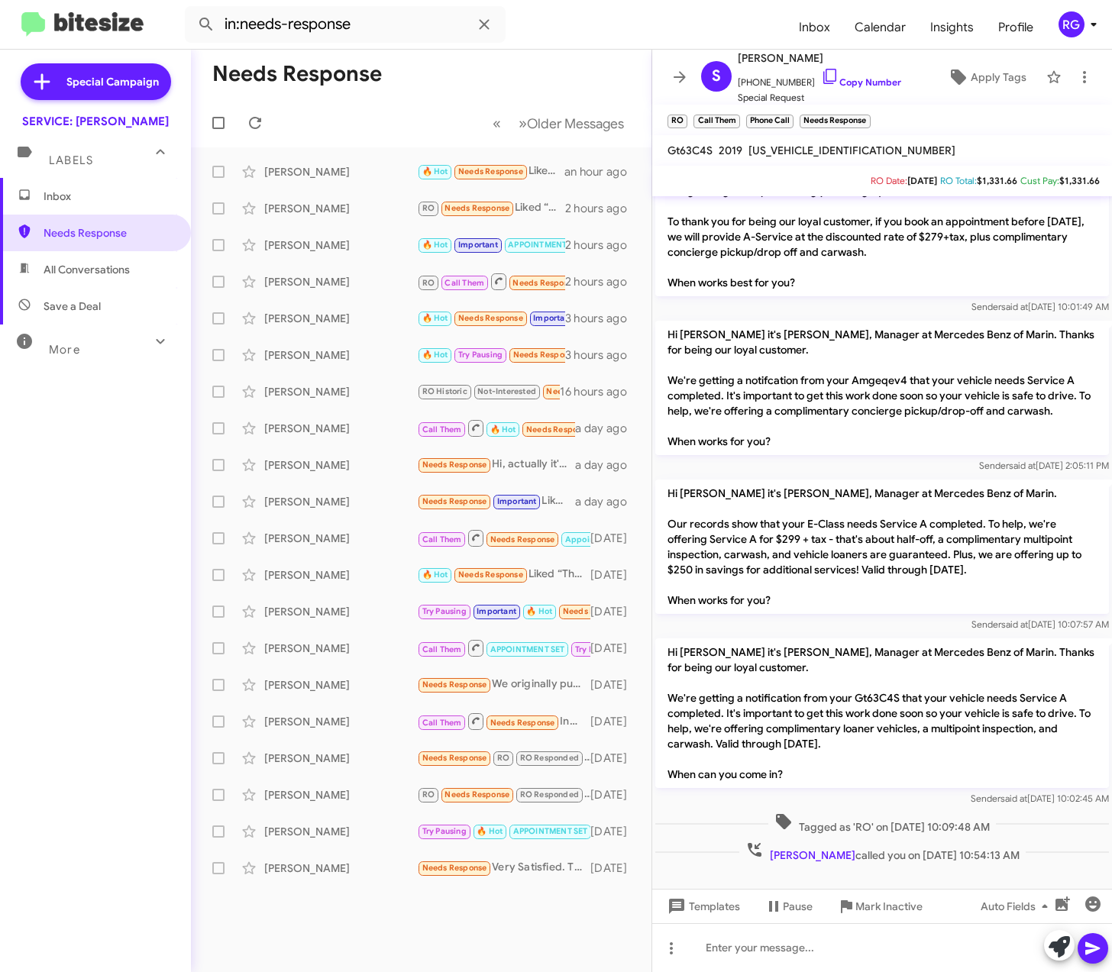
click at [835, 153] on span "[US_VEHICLE_IDENTIFICATION_NUMBER]" at bounding box center [851, 151] width 207 height 14
click at [835, 151] on span "[US_VEHICLE_IDENTIFICATION_NUMBER]" at bounding box center [851, 151] width 207 height 14
copy span "[US_VEHICLE_IDENTIFICATION_NUMBER]"
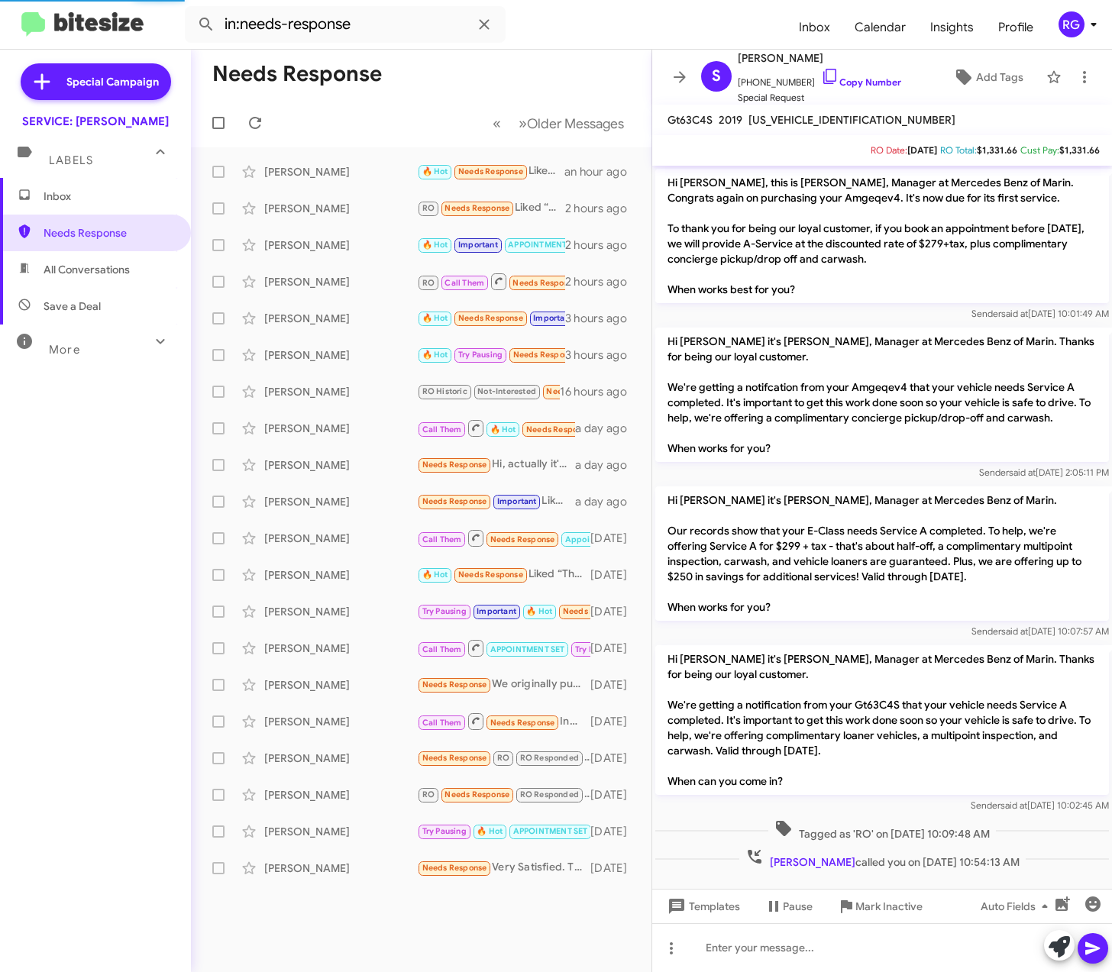
scroll to position [8, 0]
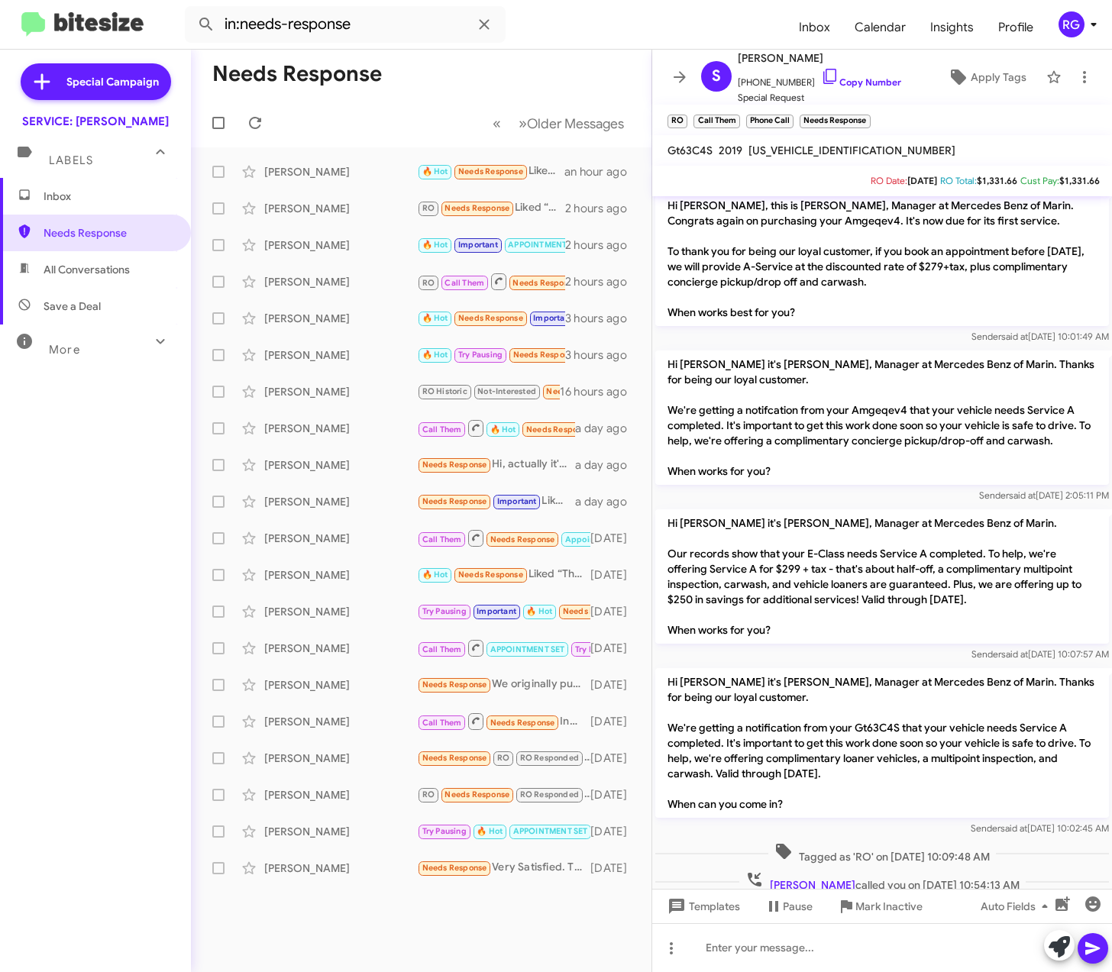
click at [169, 333] on mat-expansion-panel-header "More" at bounding box center [95, 342] width 191 height 37
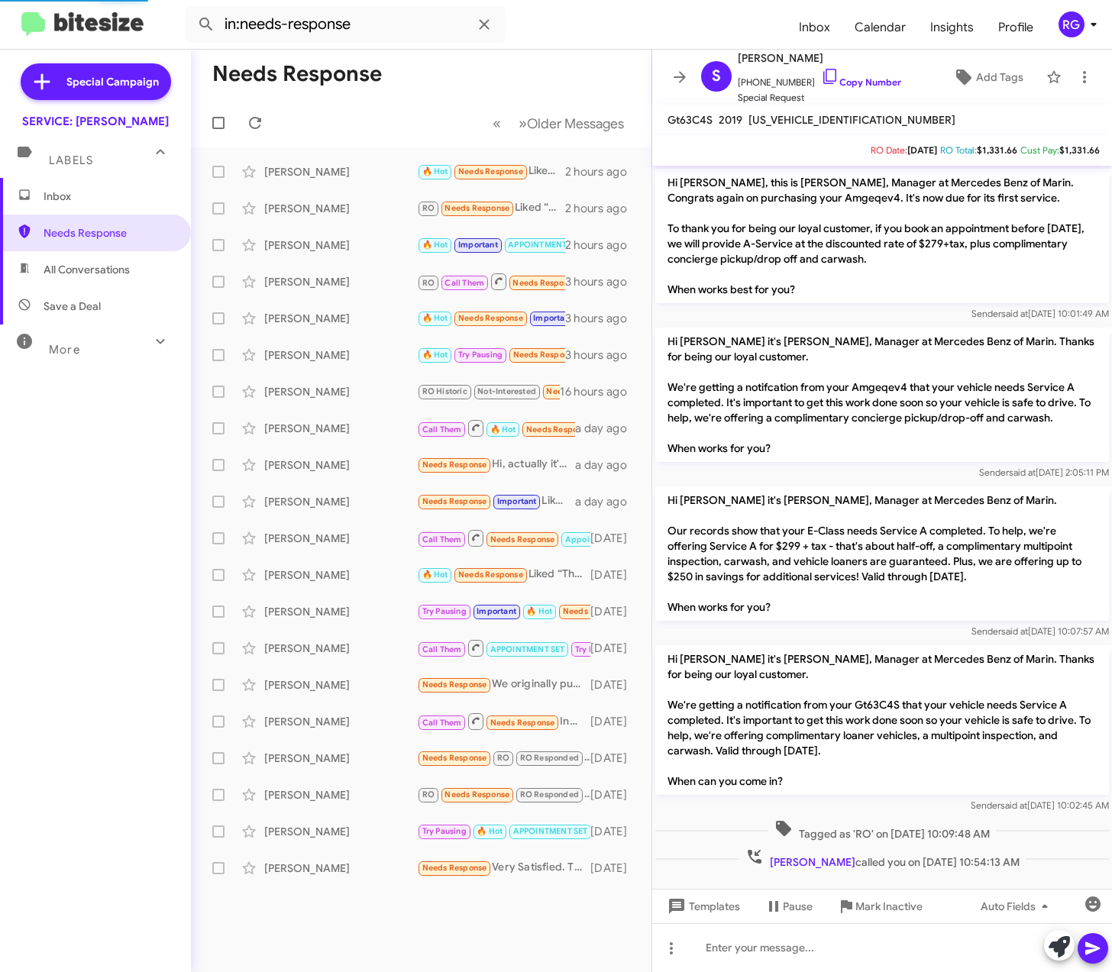
scroll to position [8, 0]
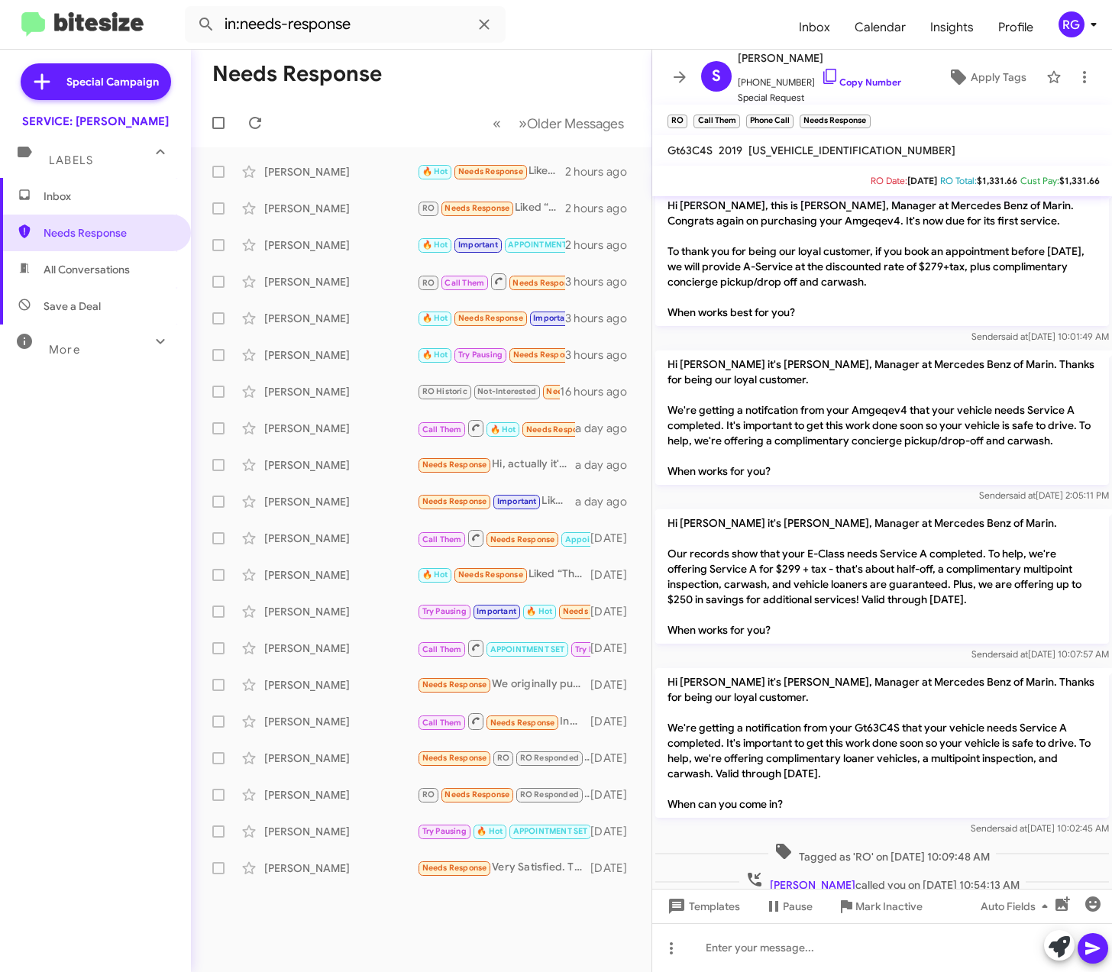
click at [966, 125] on mat-toolbar "RO × Call Them × Phone Call × Needs Response ×" at bounding box center [882, 120] width 460 height 31
